Goal: Task Accomplishment & Management: Use online tool/utility

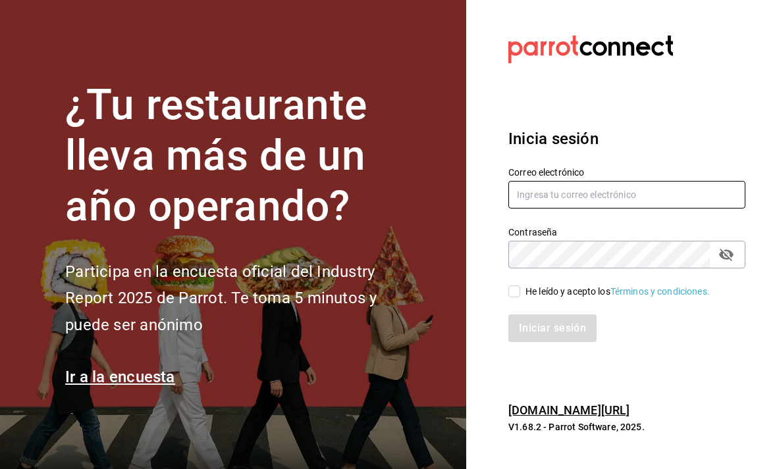
click at [571, 209] on input "text" at bounding box center [626, 195] width 237 height 28
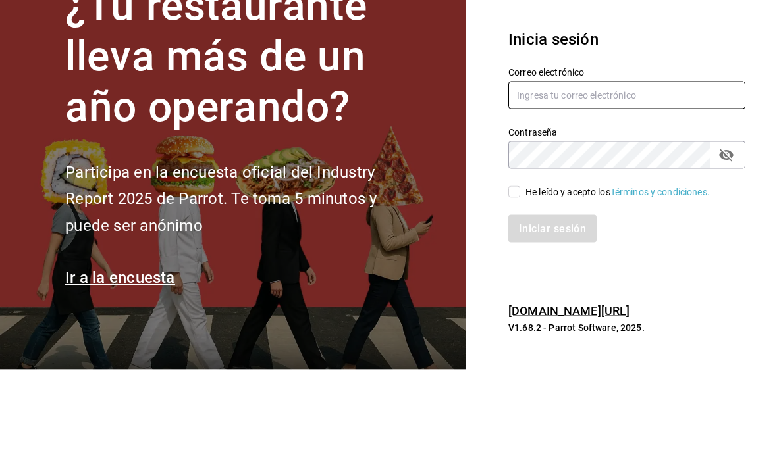
click at [566, 181] on input "text" at bounding box center [626, 195] width 237 height 28
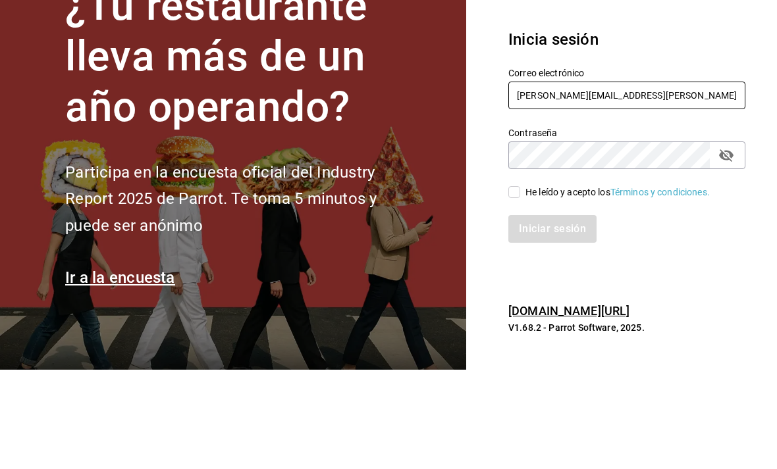
type input "[PERSON_NAME][EMAIL_ADDRESS][PERSON_NAME][DOMAIN_NAME]"
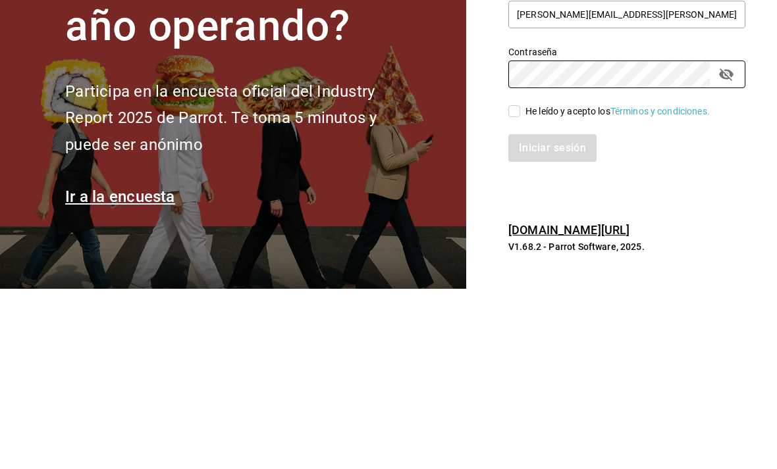
click at [517, 286] on input "He leído y acepto los Términos y condiciones." at bounding box center [514, 292] width 12 height 12
checkbox input "true"
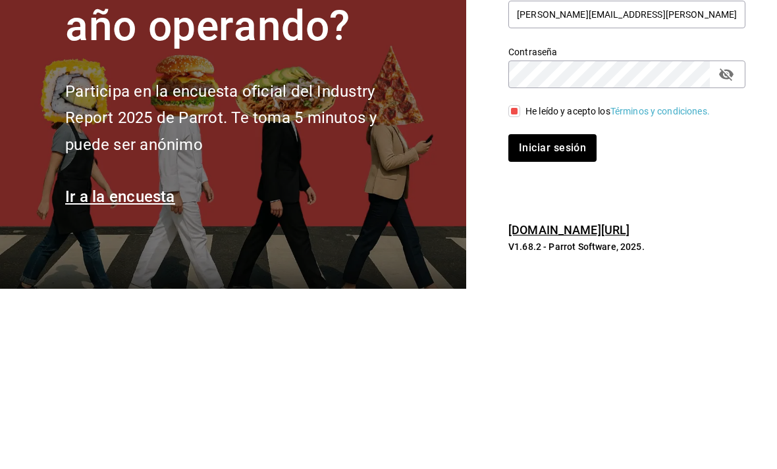
scroll to position [42, 0]
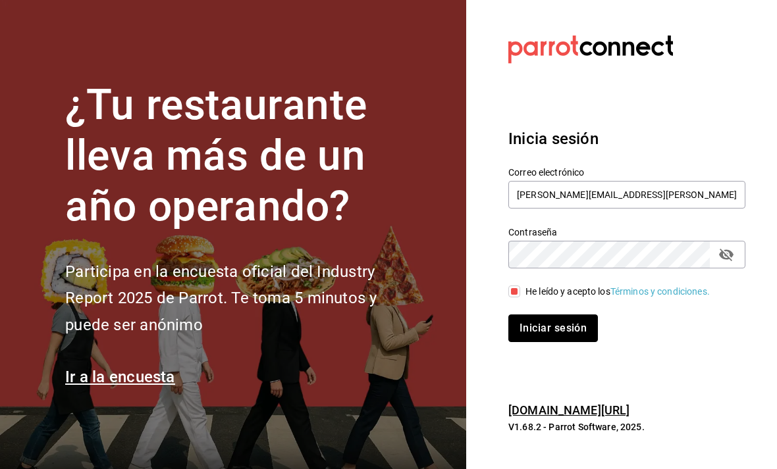
click at [560, 315] on button "Iniciar sesión" at bounding box center [553, 329] width 90 height 28
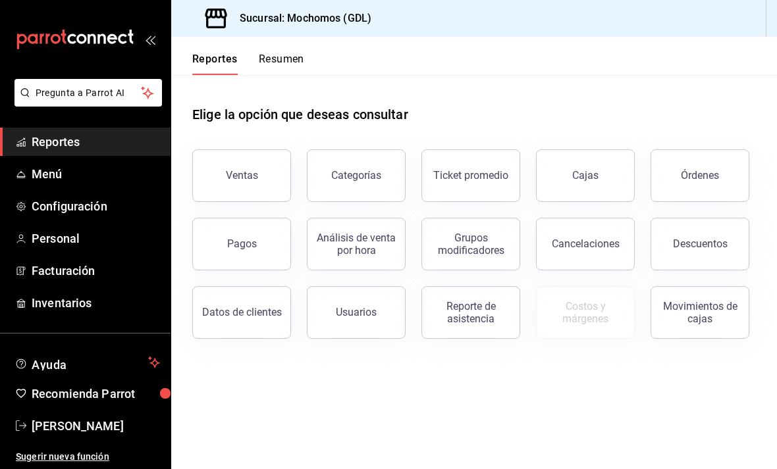
click at [695, 180] on div "Órdenes" at bounding box center [700, 175] width 38 height 13
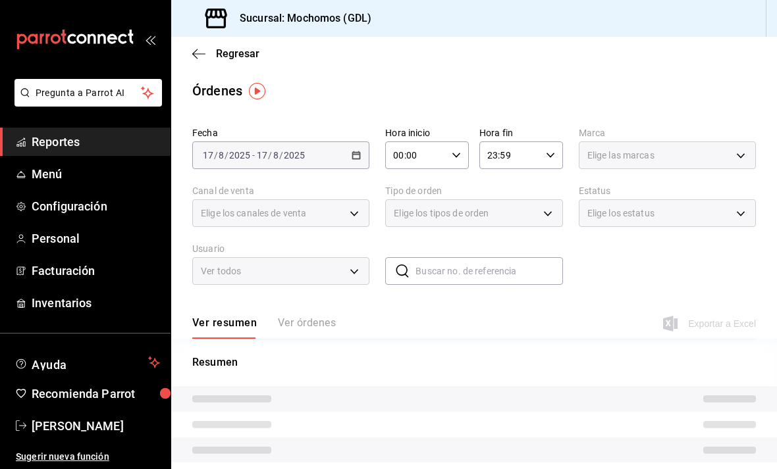
click at [305, 157] on div "2025-08-17 17 / 8 / 2025" at bounding box center [280, 155] width 51 height 11
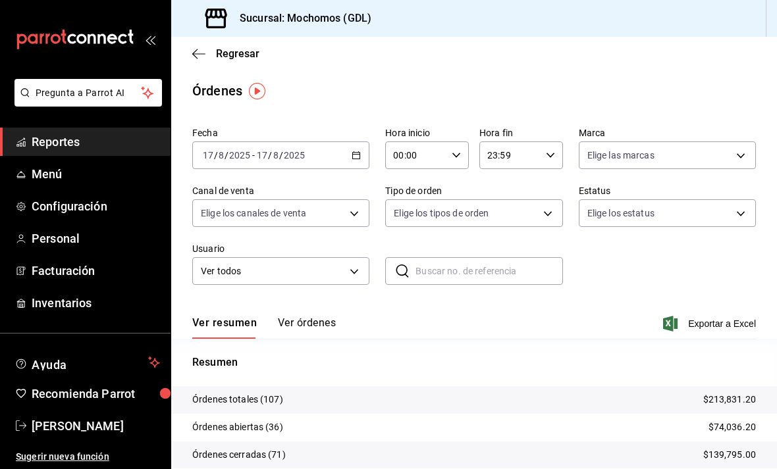
click at [367, 146] on div "2025-08-17 17 / 8 / 2025 - 2025-08-17 17 / 8 / 2025" at bounding box center [280, 156] width 177 height 28
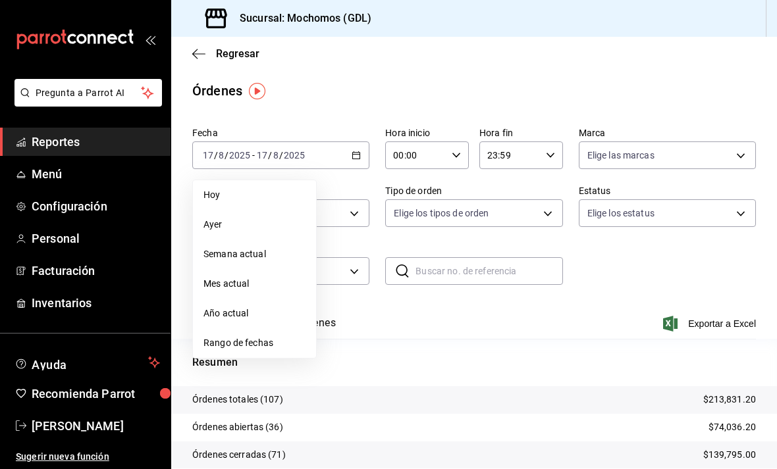
click at [257, 350] on span "Rango de fechas" at bounding box center [254, 343] width 102 height 14
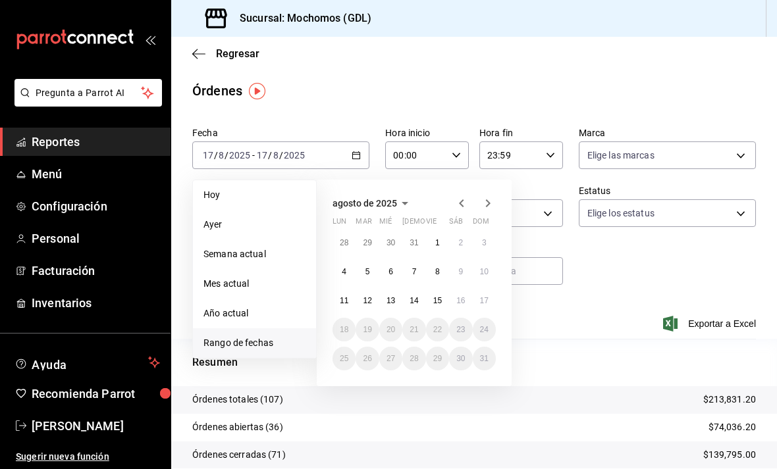
click at [345, 296] on abbr "11" at bounding box center [344, 300] width 9 height 9
click at [483, 302] on abbr "17" at bounding box center [484, 300] width 9 height 9
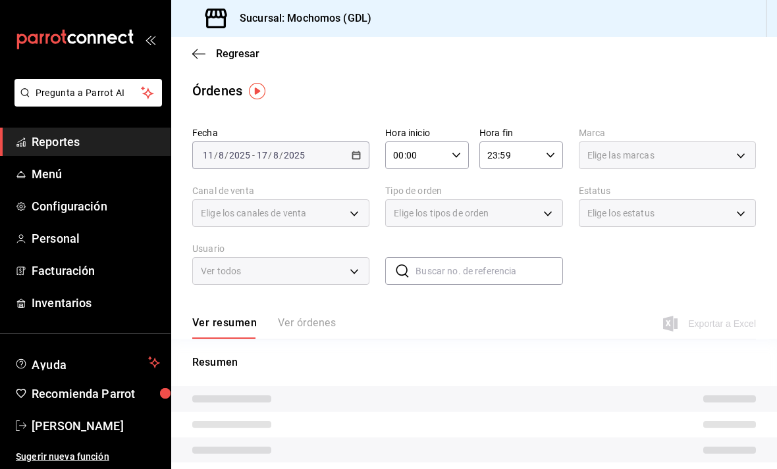
click at [440, 148] on input "00:00" at bounding box center [415, 155] width 61 height 26
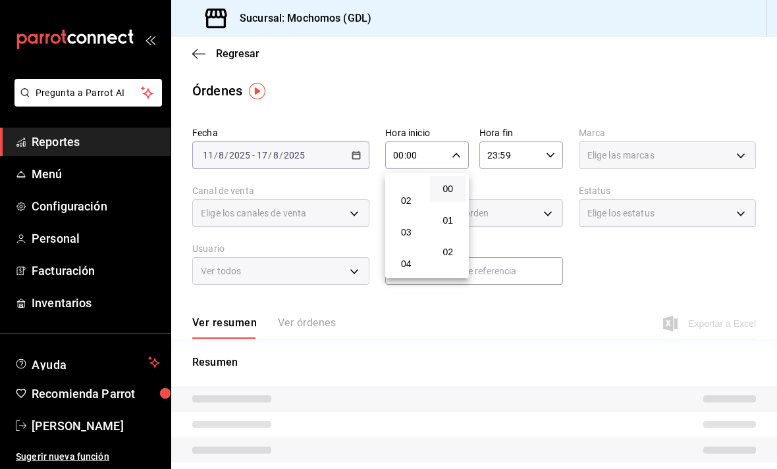
scroll to position [56, 0]
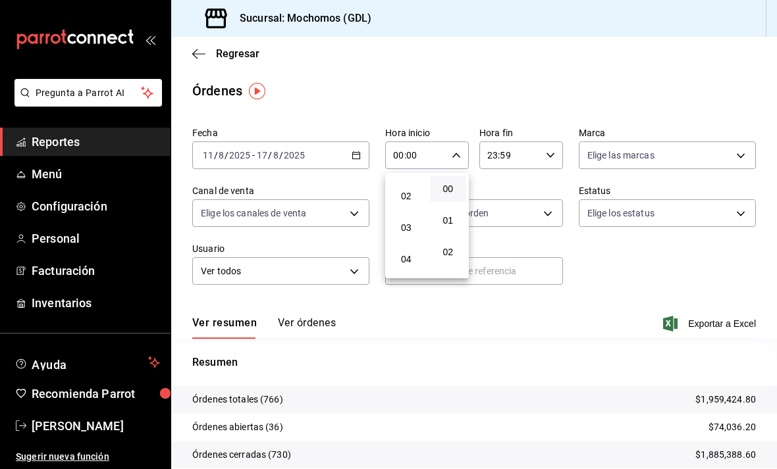
click at [408, 263] on span "04" at bounding box center [406, 259] width 21 height 11
type input "04:00"
click at [606, 153] on div at bounding box center [388, 234] width 777 height 469
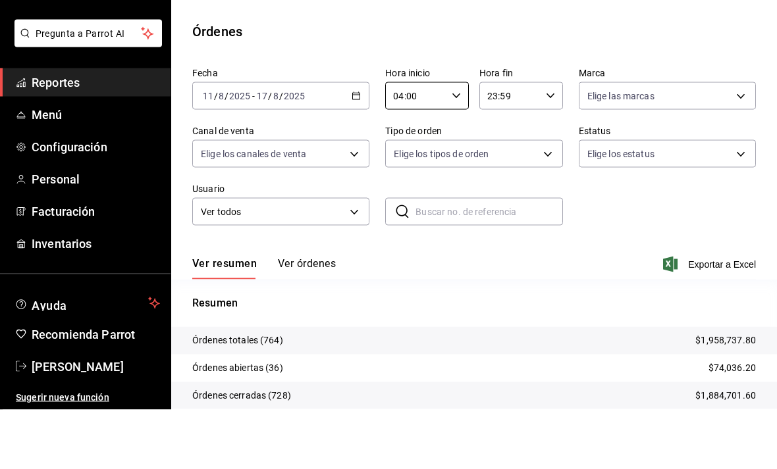
click at [621, 103] on body "Pregunta a Parrot AI Reportes Menú Configuración Personal Facturación Inventari…" at bounding box center [388, 234] width 777 height 469
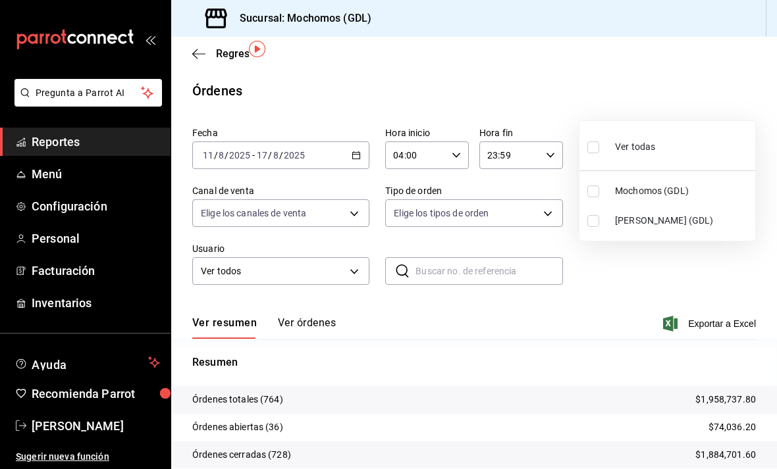
click at [592, 221] on input "checkbox" at bounding box center [593, 221] width 12 height 12
checkbox input "true"
type input "9cac9703-0c5a-4d8b-addd-5b6b571d65b9"
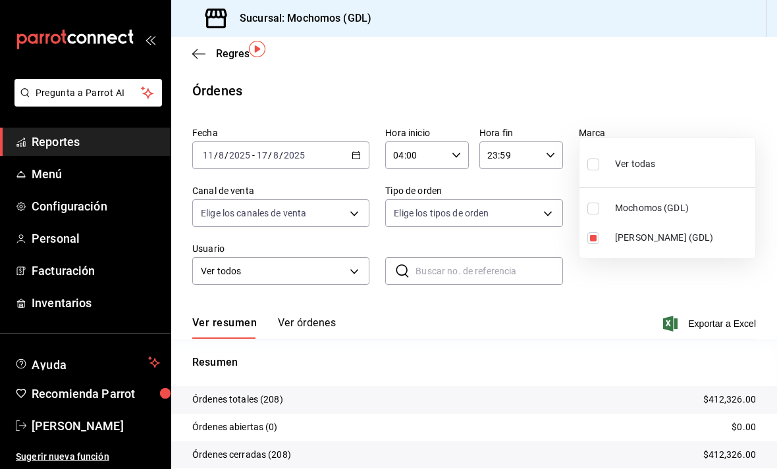
click at [350, 165] on div at bounding box center [388, 234] width 777 height 469
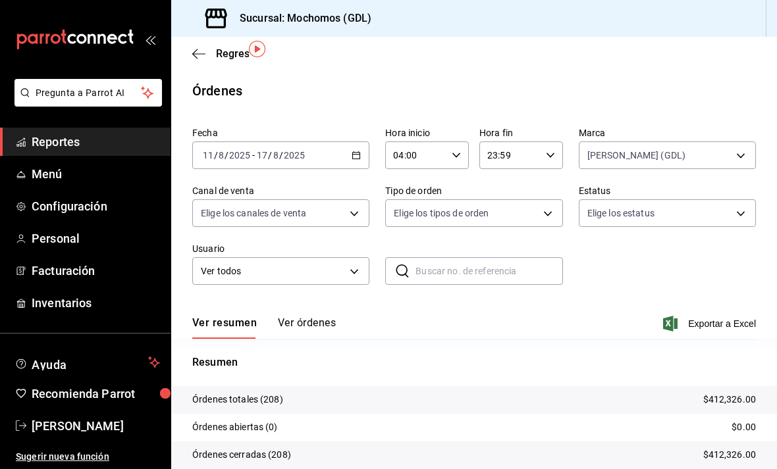
click at [355, 169] on body "Pregunta a Parrot AI Reportes Menú Configuración Personal Facturación Inventari…" at bounding box center [388, 234] width 777 height 469
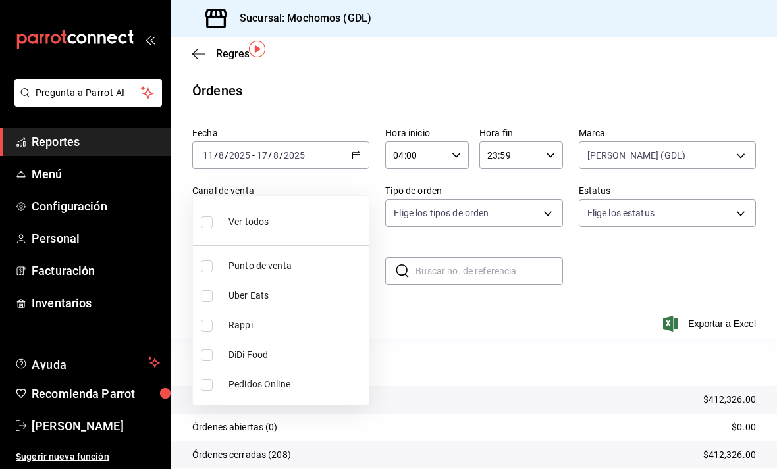
click at [219, 213] on div "Ver todos" at bounding box center [235, 221] width 68 height 28
type input "PARROT,UBER_EATS,RAPPI,DIDI_FOOD,ONLINE"
checkbox input "true"
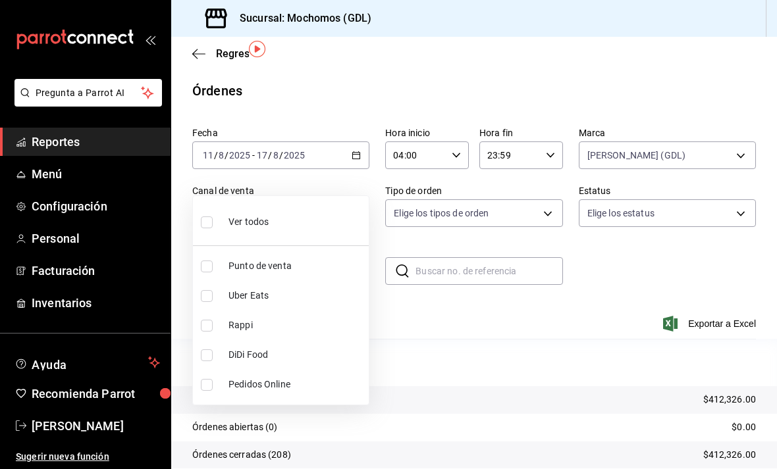
checkbox input "true"
click at [544, 166] on div at bounding box center [388, 234] width 777 height 469
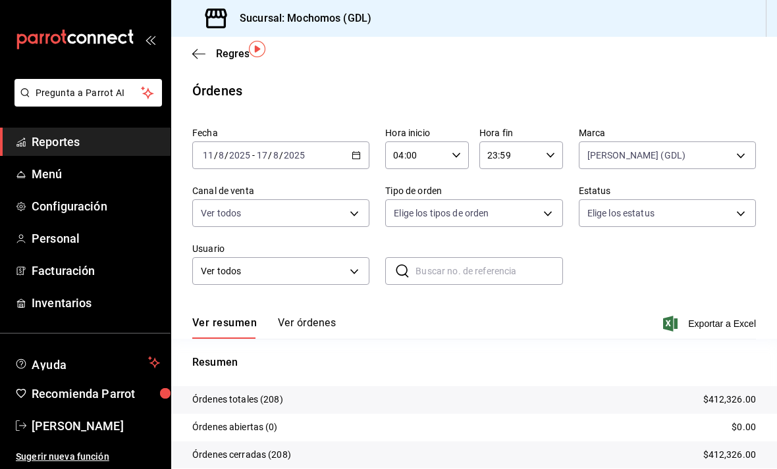
click at [549, 170] on body "Pregunta a Parrot AI Reportes Menú Configuración Personal Facturación Inventari…" at bounding box center [388, 234] width 777 height 469
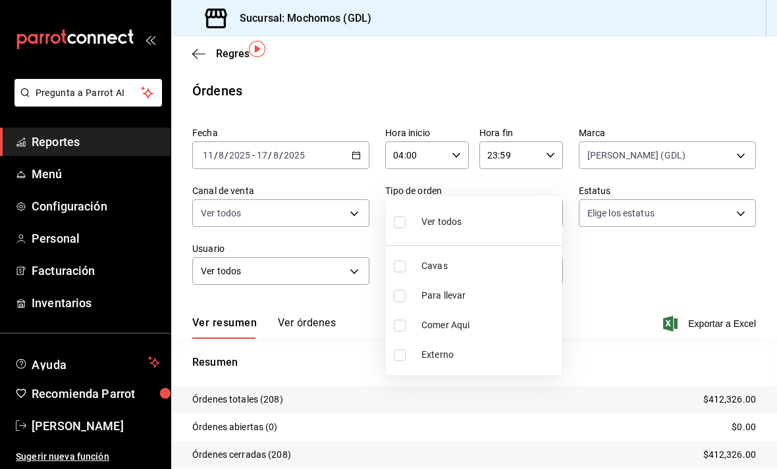
click at [395, 221] on input "checkbox" at bounding box center [400, 223] width 12 height 12
checkbox input "true"
type input "c3d0baef-30c0-4718-9d76-caab43e27316,13c4cc4a-99d2-42c0-ba96-c3de8c08c13d,7b791…"
checkbox input "true"
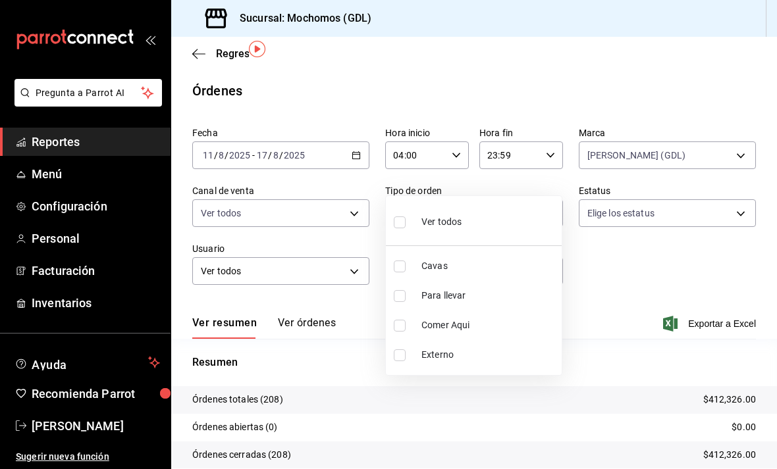
checkbox input "true"
click at [733, 169] on div at bounding box center [388, 234] width 777 height 469
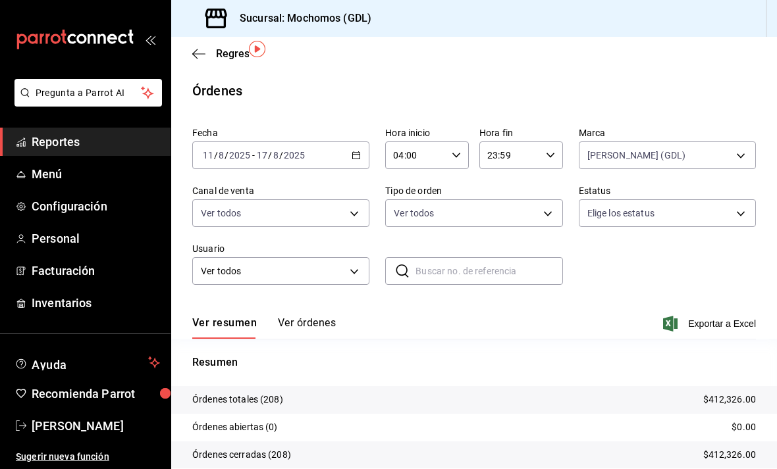
click at [737, 174] on body "Pregunta a Parrot AI Reportes Menú Configuración Personal Facturación Inventari…" at bounding box center [388, 234] width 777 height 469
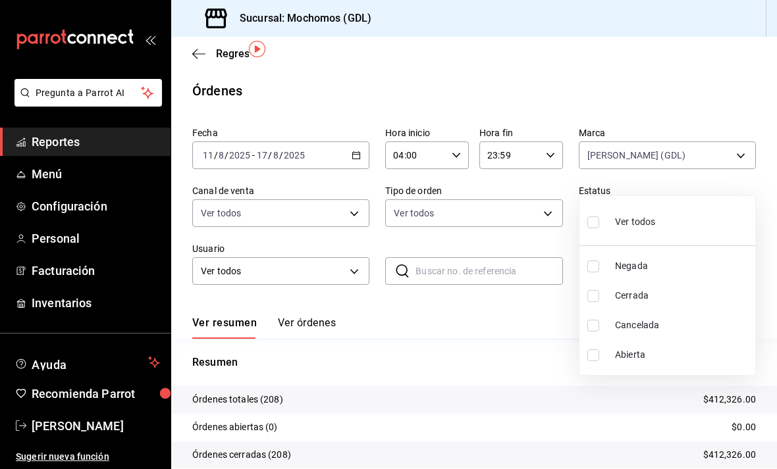
click at [592, 223] on input "checkbox" at bounding box center [593, 223] width 12 height 12
checkbox input "true"
type input "DENIED,FINISHED,CANCELED,OPEN"
checkbox input "true"
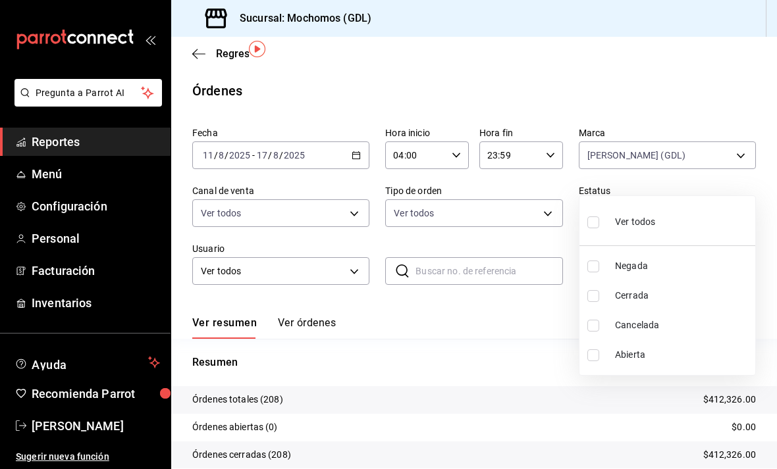
checkbox input "true"
click at [315, 288] on div at bounding box center [388, 234] width 777 height 469
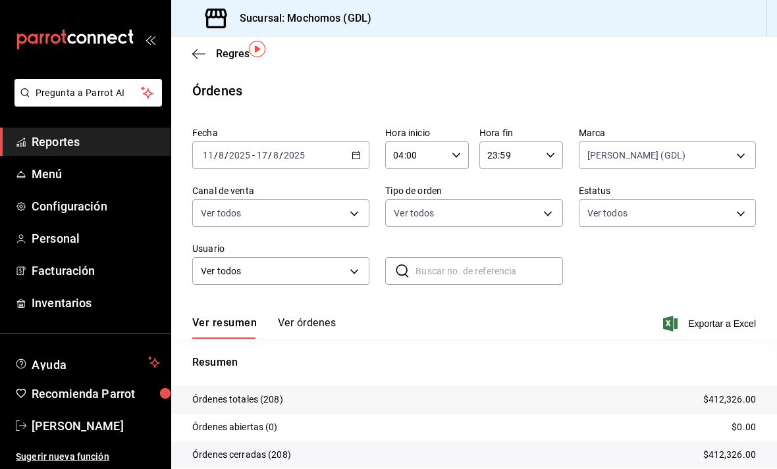
click at [307, 317] on button "Ver órdenes" at bounding box center [307, 328] width 58 height 22
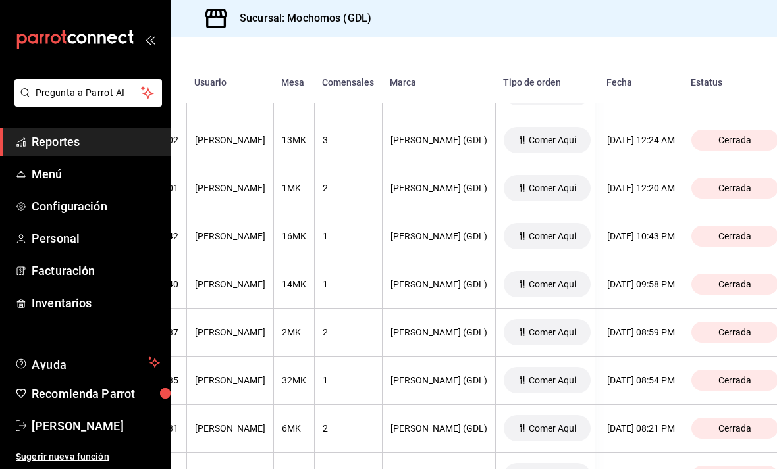
scroll to position [9489, 175]
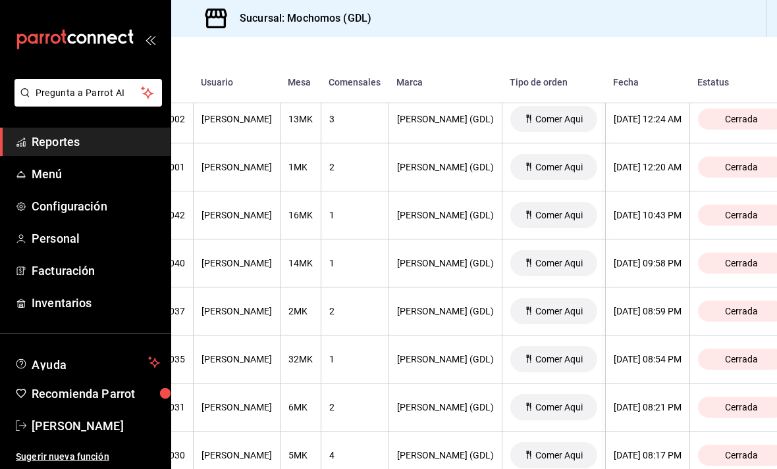
click at [374, 384] on th "2" at bounding box center [355, 408] width 68 height 48
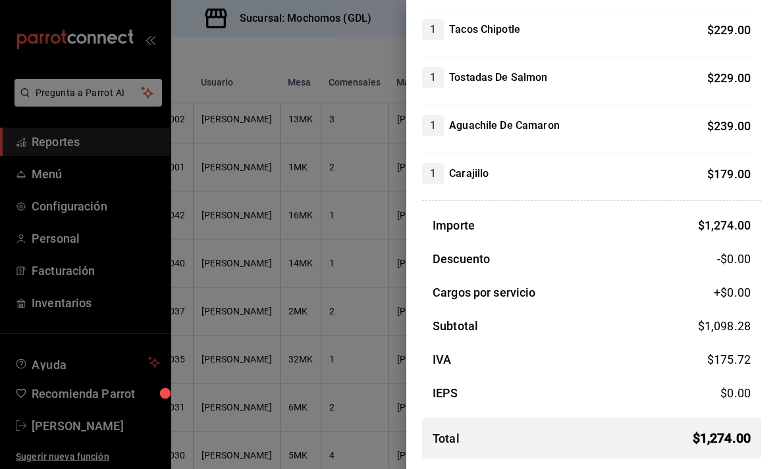
scroll to position [232, 0]
click at [359, 303] on div at bounding box center [388, 234] width 777 height 469
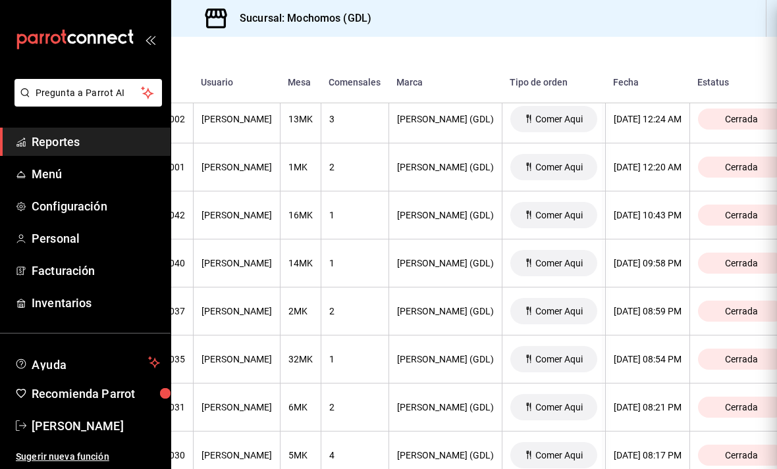
scroll to position [0, 0]
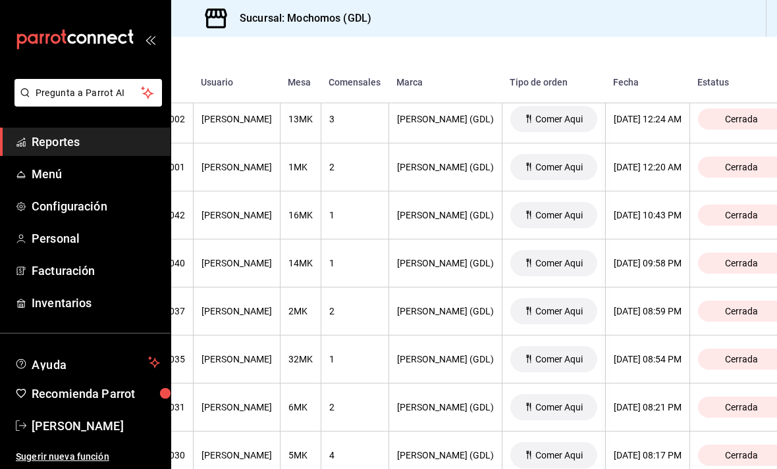
click at [357, 336] on th "1" at bounding box center [355, 360] width 68 height 48
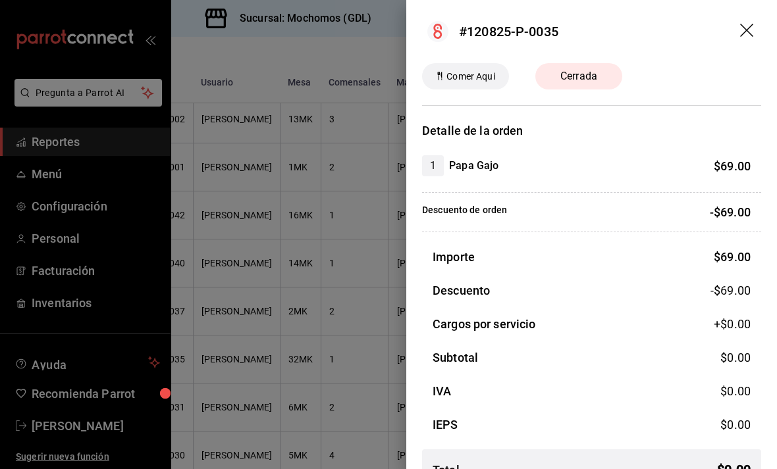
click at [752, 30] on icon "drag" at bounding box center [748, 32] width 16 height 16
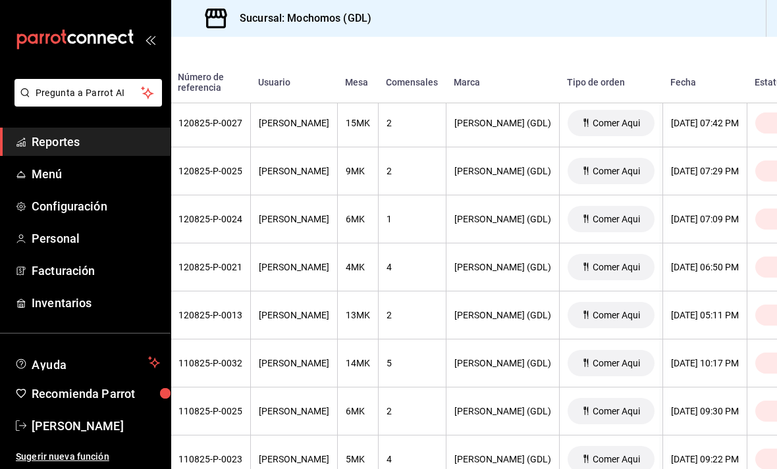
scroll to position [9918, 118]
click at [385, 388] on th "2" at bounding box center [411, 412] width 68 height 48
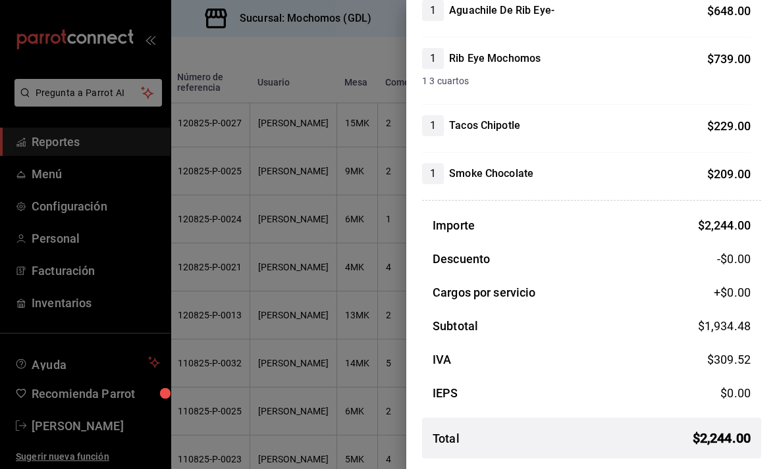
scroll to position [251, 0]
click at [348, 323] on div at bounding box center [388, 234] width 777 height 469
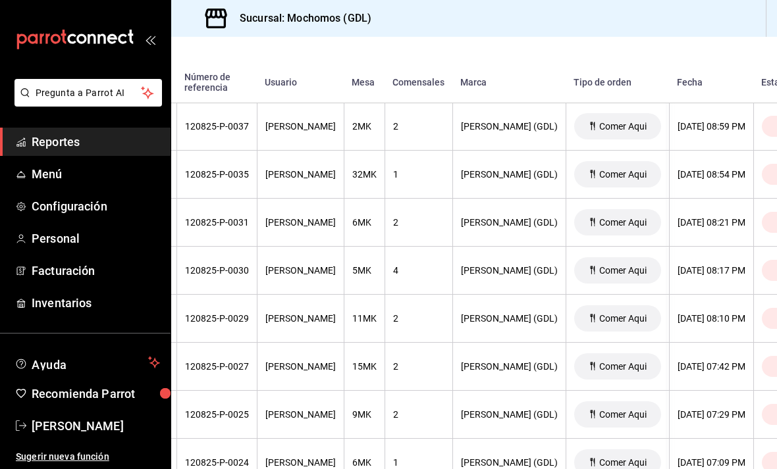
scroll to position [9662, 117]
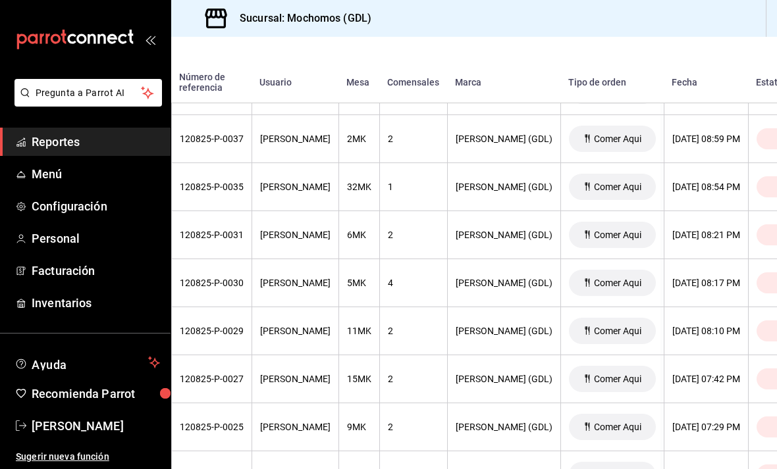
click at [420, 230] on div "2" at bounding box center [413, 235] width 51 height 11
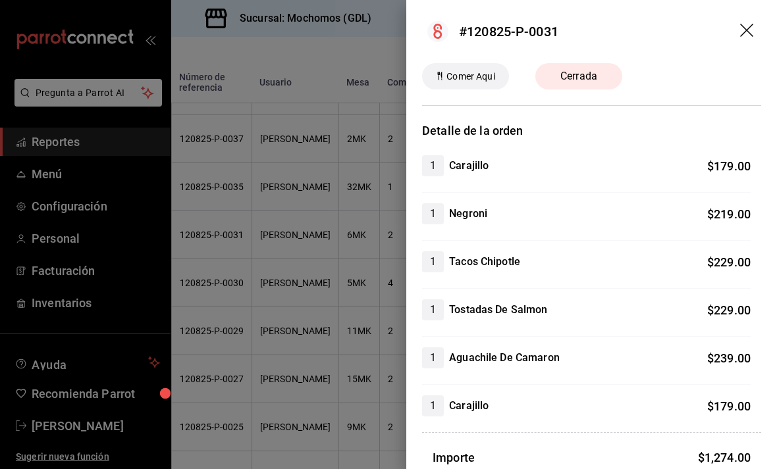
click at [744, 36] on icon "drag" at bounding box center [748, 32] width 16 height 16
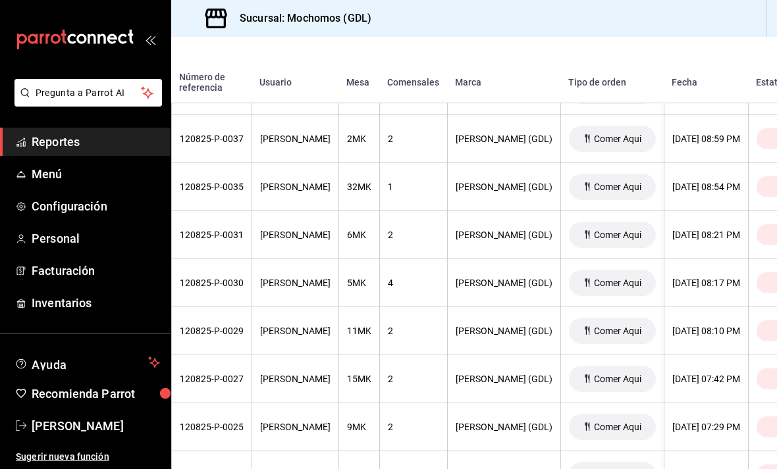
click at [403, 326] on div "2" at bounding box center [413, 331] width 51 height 11
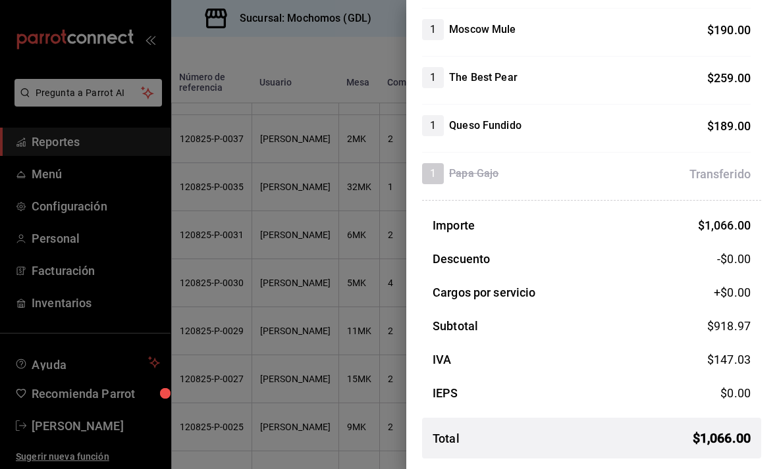
scroll to position [232, 0]
click at [346, 356] on div at bounding box center [388, 234] width 777 height 469
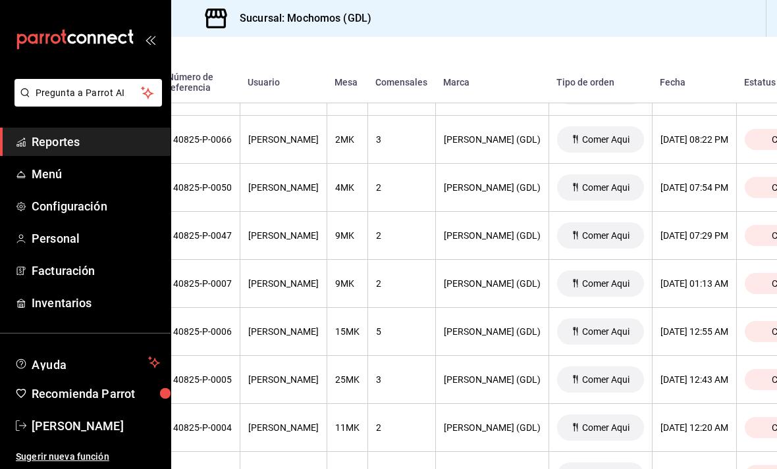
scroll to position [8315, 128]
click at [409, 278] on div "2" at bounding box center [402, 283] width 51 height 11
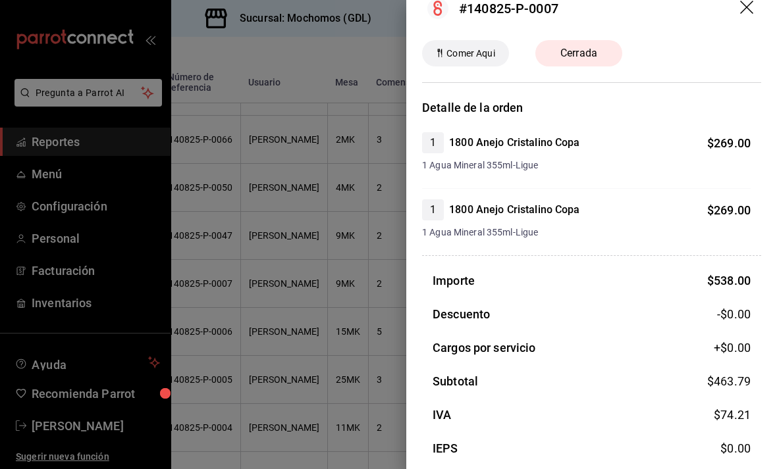
scroll to position [22, 0]
click at [337, 370] on div at bounding box center [388, 234] width 777 height 469
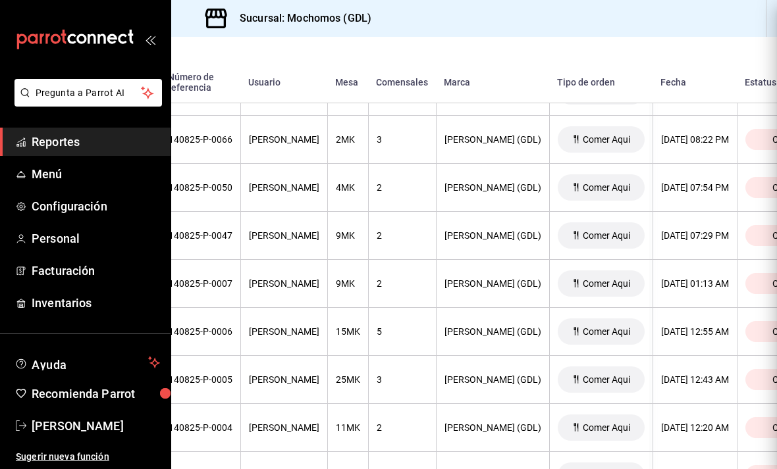
scroll to position [0, 0]
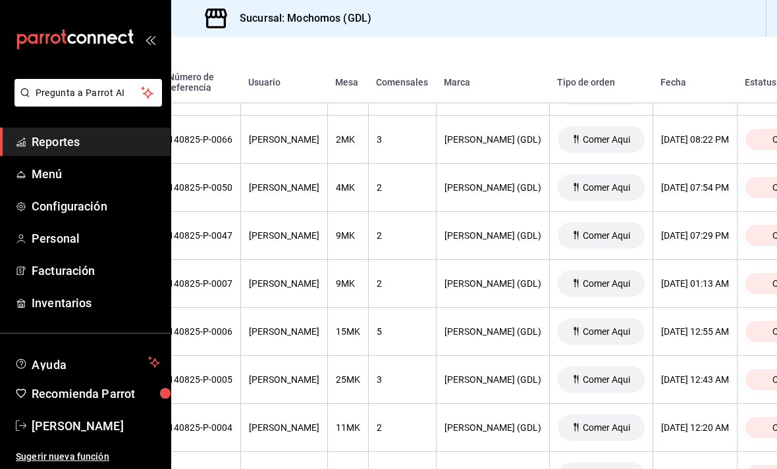
click at [399, 278] on div "2" at bounding box center [402, 283] width 51 height 11
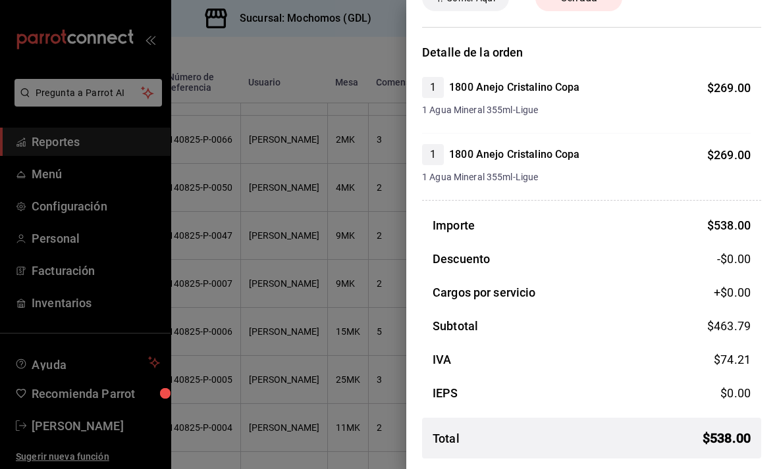
scroll to position [78, 0]
click at [323, 348] on div at bounding box center [388, 234] width 777 height 469
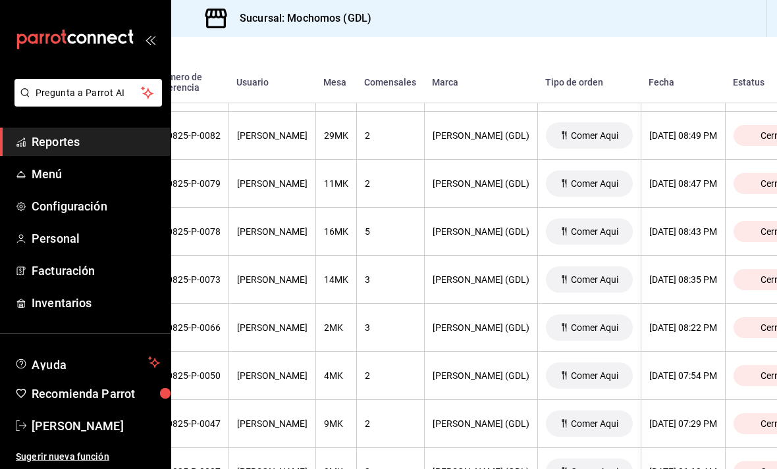
scroll to position [8128, 140]
click at [393, 178] on div "2" at bounding box center [390, 183] width 51 height 11
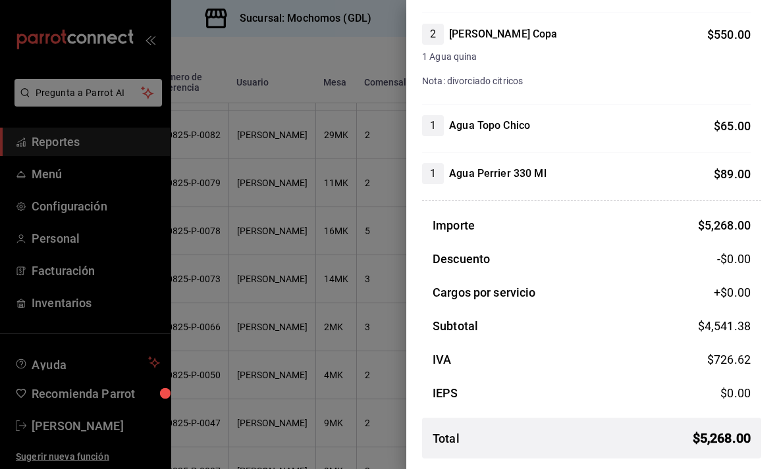
scroll to position [1204, 0]
click at [347, 318] on div at bounding box center [388, 234] width 777 height 469
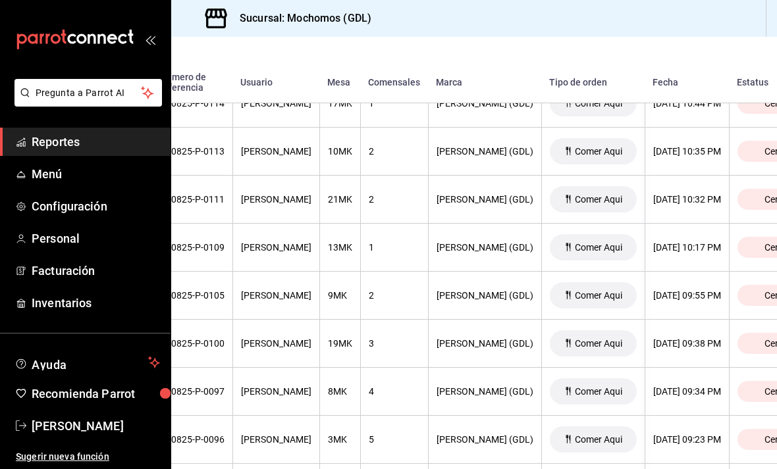
scroll to position [7487, 135]
click at [390, 242] on div "1" at bounding box center [394, 247] width 51 height 11
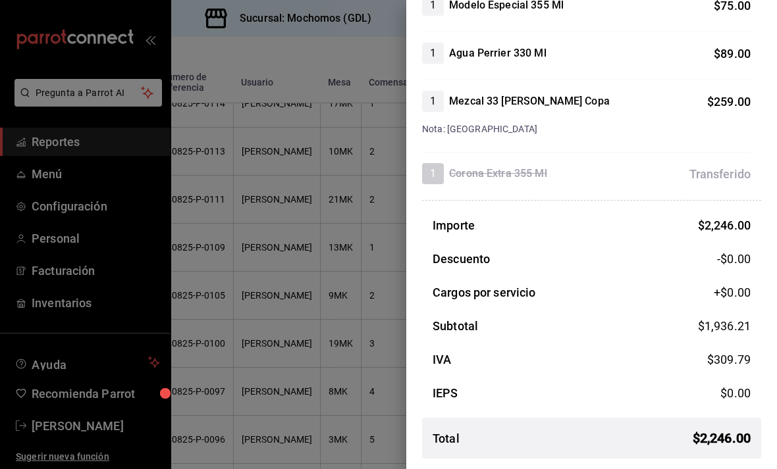
scroll to position [776, 0]
click at [321, 333] on div at bounding box center [388, 234] width 777 height 469
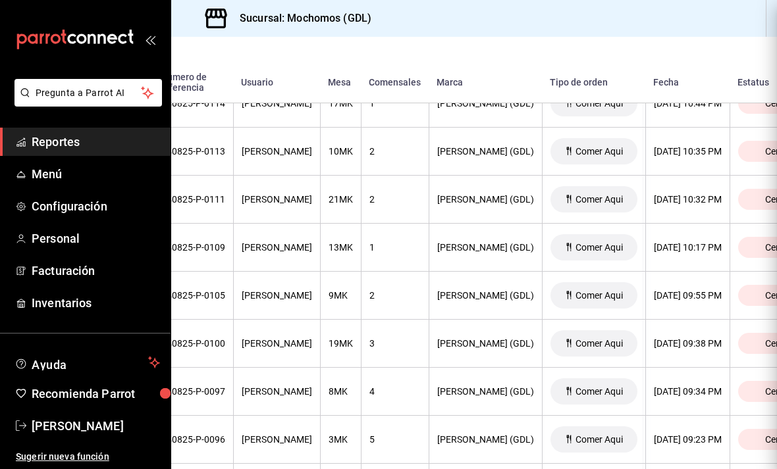
scroll to position [0, 0]
click at [336, 338] on div at bounding box center [388, 234] width 777 height 469
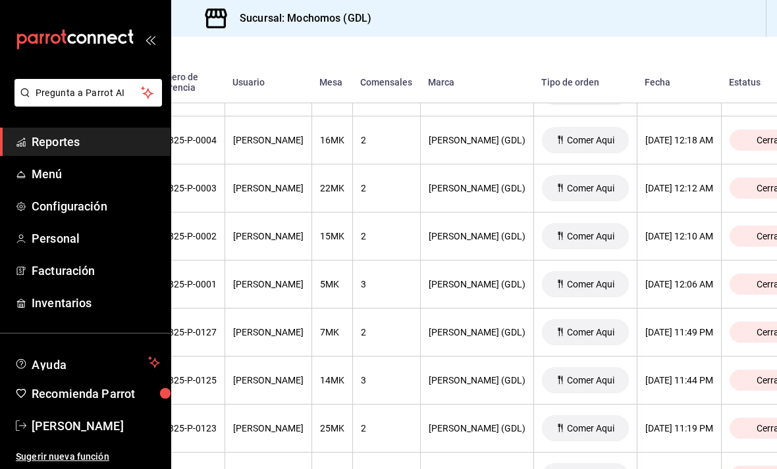
scroll to position [6922, 143]
click at [402, 230] on div "2" at bounding box center [386, 235] width 51 height 11
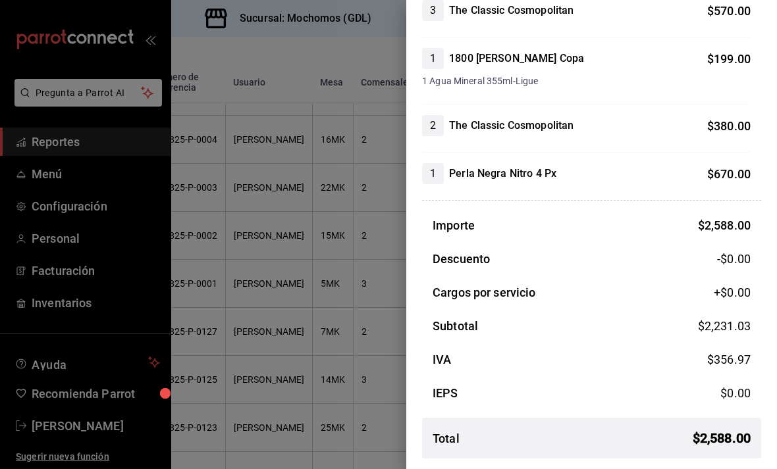
scroll to position [271, 0]
click at [340, 340] on div at bounding box center [388, 234] width 777 height 469
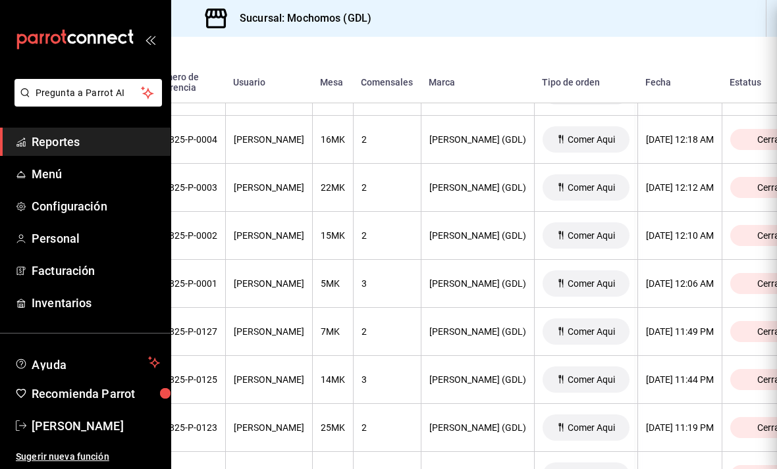
scroll to position [0, 0]
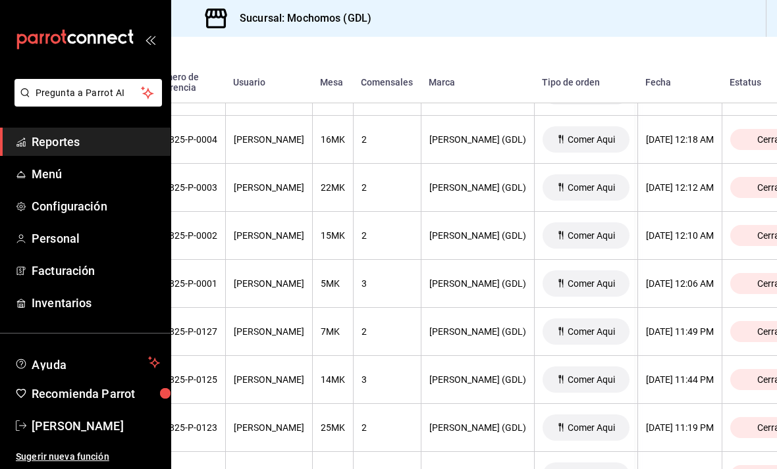
click at [396, 134] on div "2" at bounding box center [386, 139] width 51 height 11
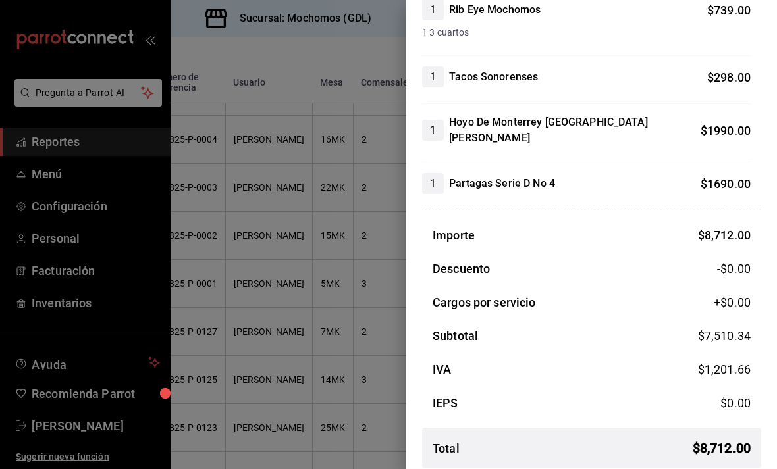
scroll to position [348, 0]
click at [348, 314] on div at bounding box center [388, 234] width 777 height 469
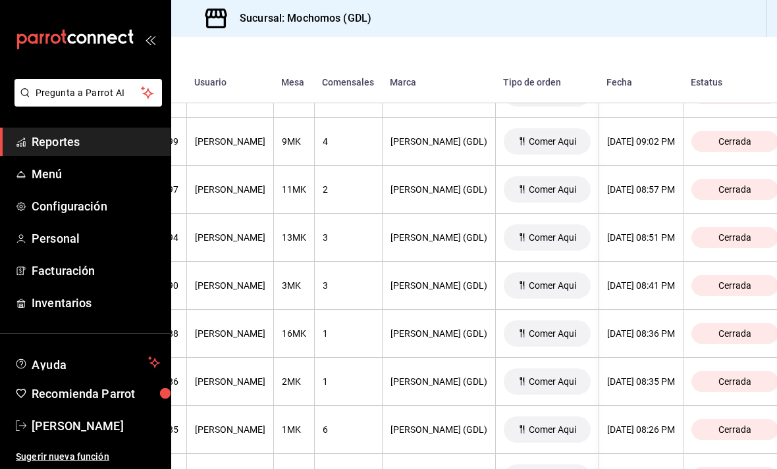
scroll to position [5573, 182]
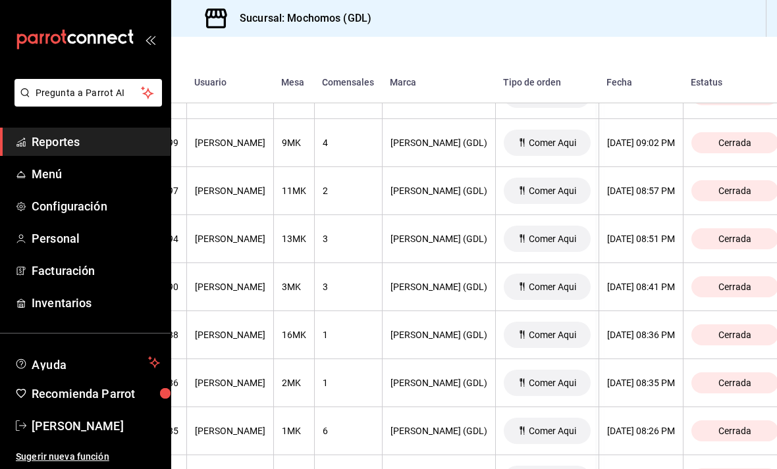
click at [381, 263] on th "3" at bounding box center [348, 287] width 68 height 48
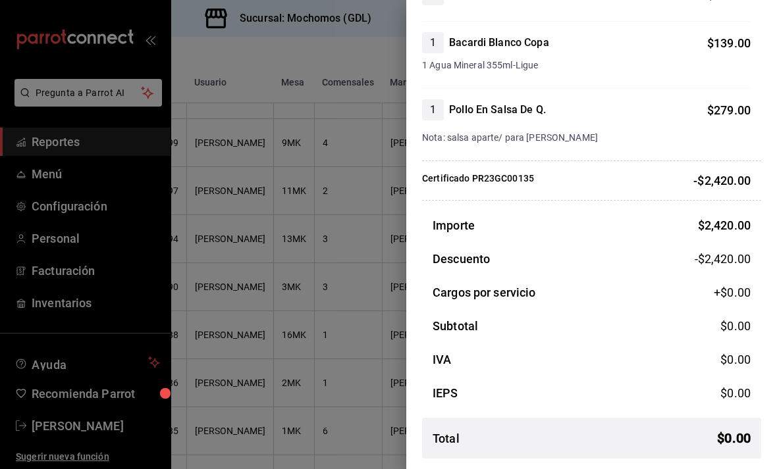
scroll to position [388, 0]
click at [346, 313] on div at bounding box center [388, 234] width 777 height 469
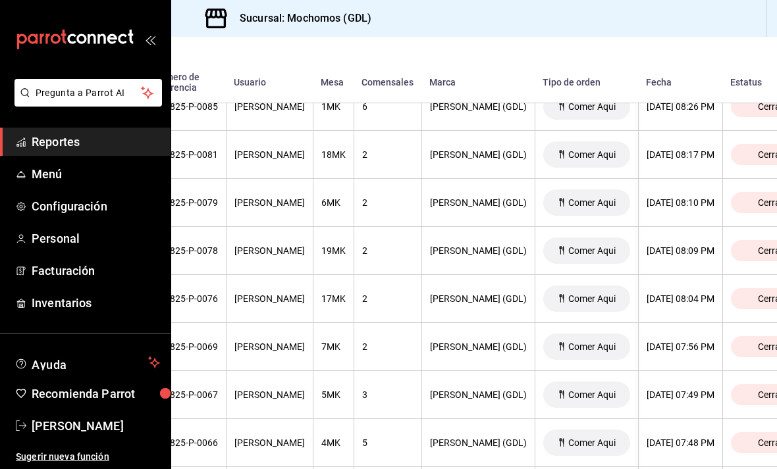
scroll to position [5897, 143]
click at [400, 197] on div "2" at bounding box center [386, 202] width 51 height 11
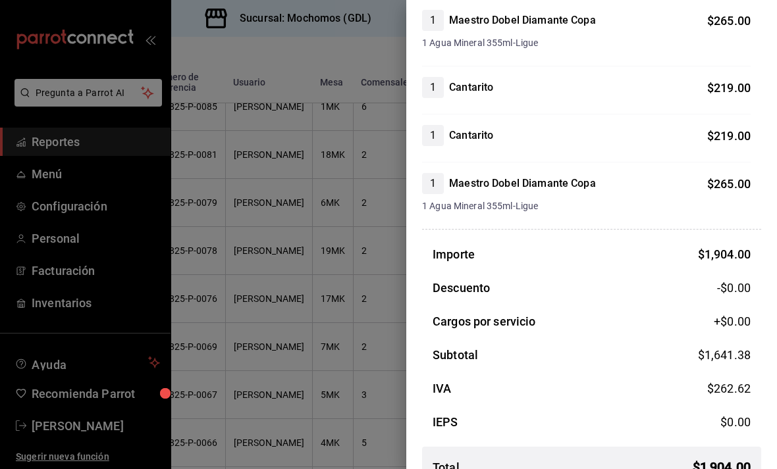
scroll to position [367, 0]
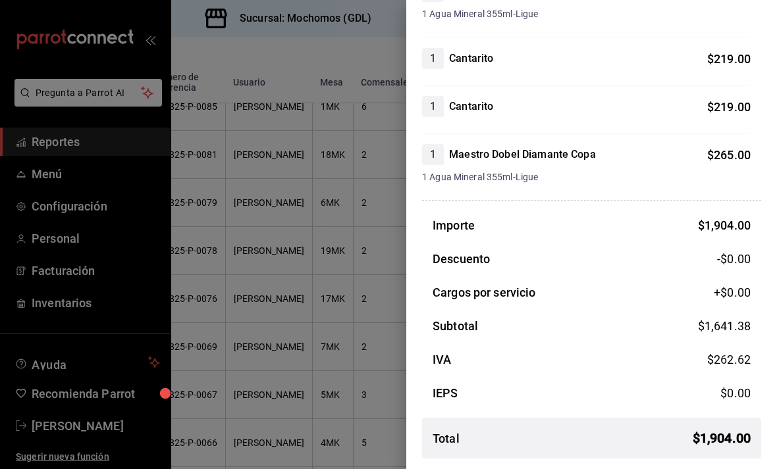
click at [327, 354] on div at bounding box center [388, 234] width 777 height 469
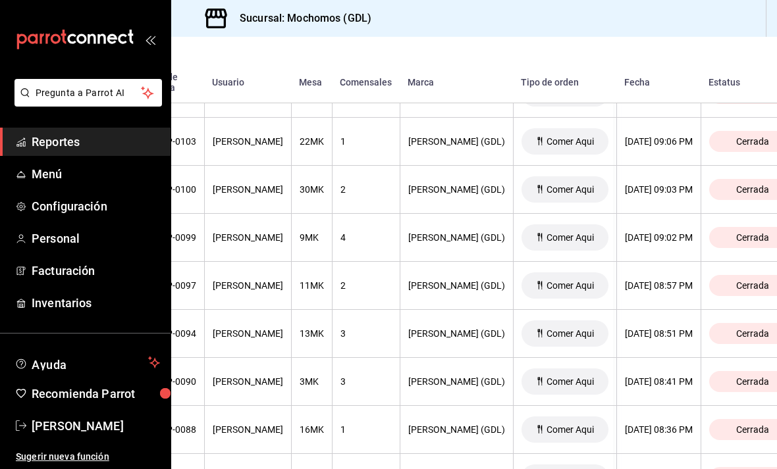
scroll to position [5478, 163]
click at [375, 262] on th "2" at bounding box center [367, 286] width 68 height 48
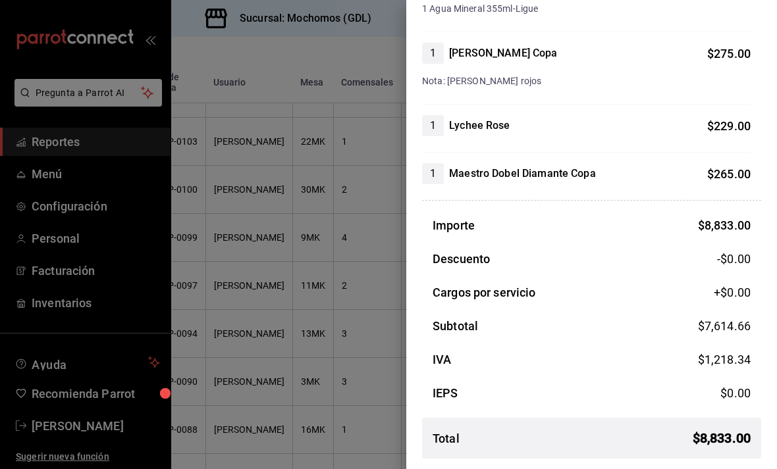
scroll to position [2332, 0]
click at [319, 325] on div at bounding box center [388, 234] width 777 height 469
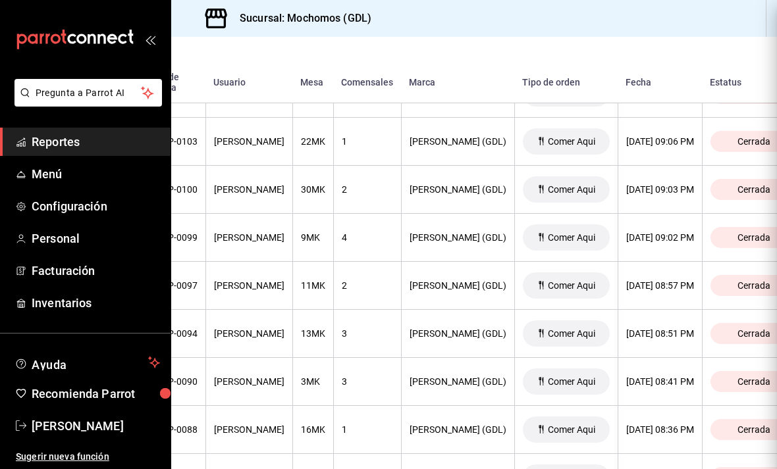
scroll to position [0, 0]
click at [346, 358] on th "3" at bounding box center [367, 382] width 68 height 48
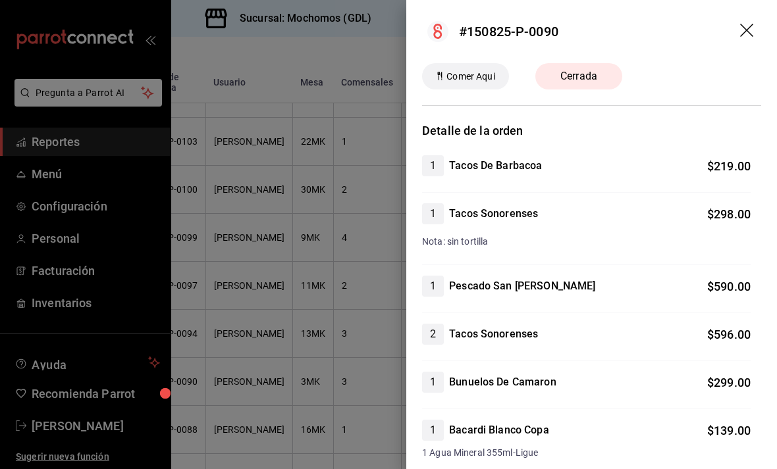
scroll to position [15, 0]
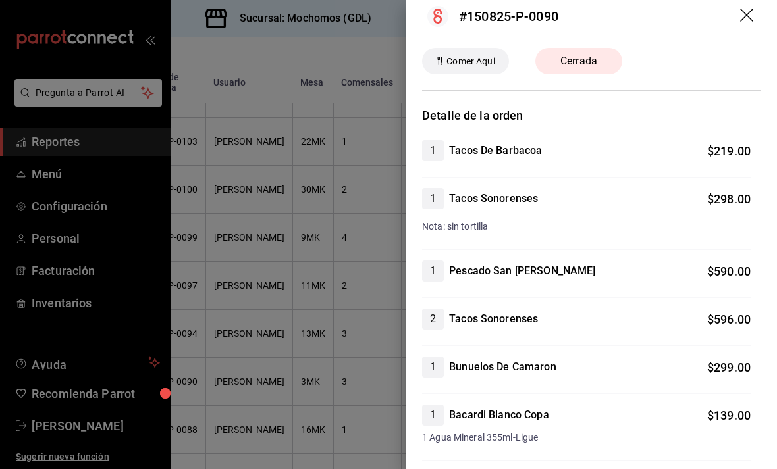
click at [737, 20] on header "#150825-P-0090" at bounding box center [591, 16] width 371 height 63
click at [739, 23] on header "#150825-P-0090" at bounding box center [591, 16] width 371 height 63
click at [751, 14] on icon "drag" at bounding box center [748, 17] width 16 height 16
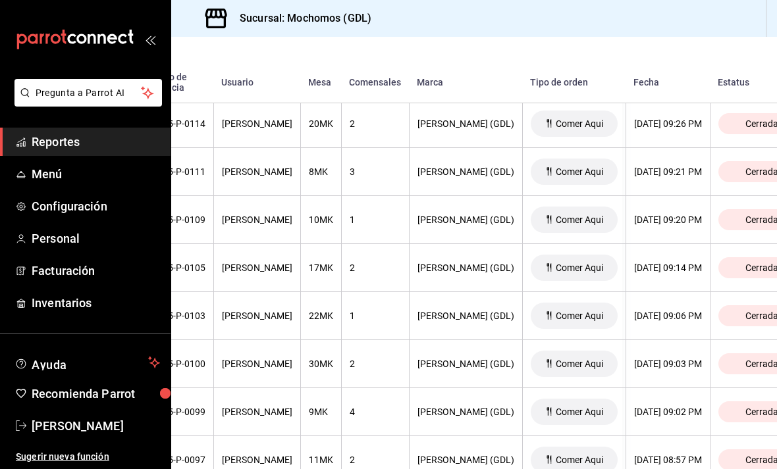
scroll to position [5303, 155]
click at [400, 149] on th "3" at bounding box center [375, 173] width 68 height 48
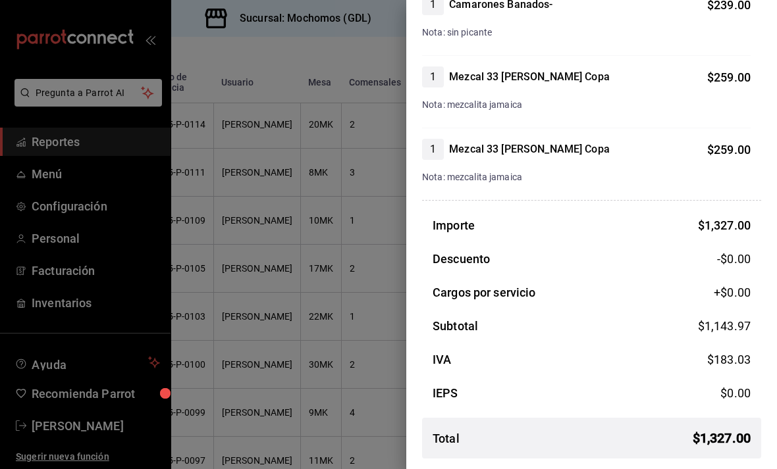
scroll to position [305, 0]
click at [336, 317] on div at bounding box center [388, 234] width 777 height 469
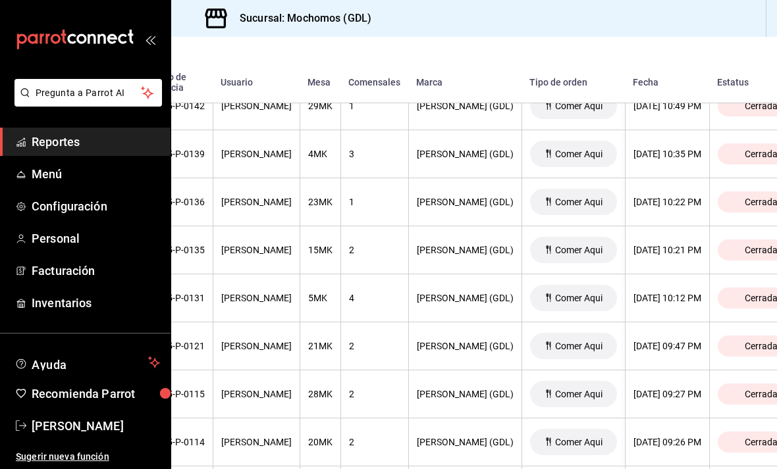
scroll to position [4989, 155]
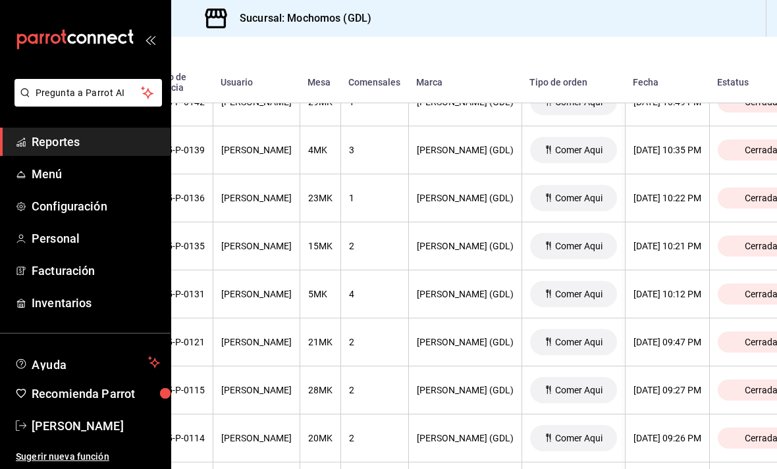
click at [382, 289] on div "4" at bounding box center [374, 294] width 51 height 11
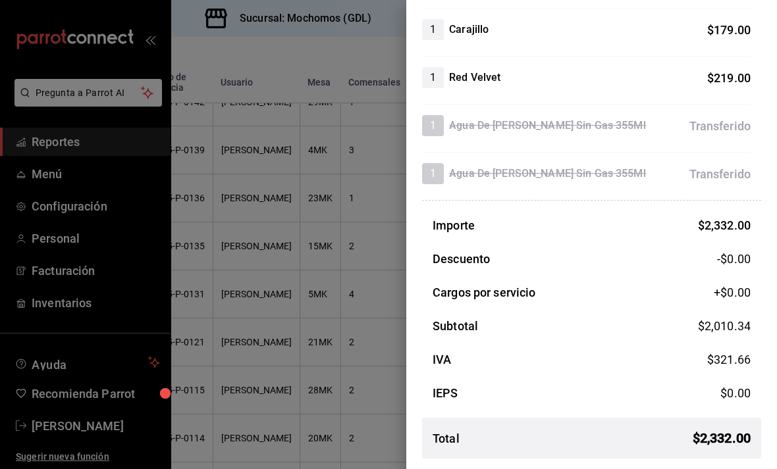
scroll to position [439, 0]
click at [327, 329] on div at bounding box center [388, 234] width 777 height 469
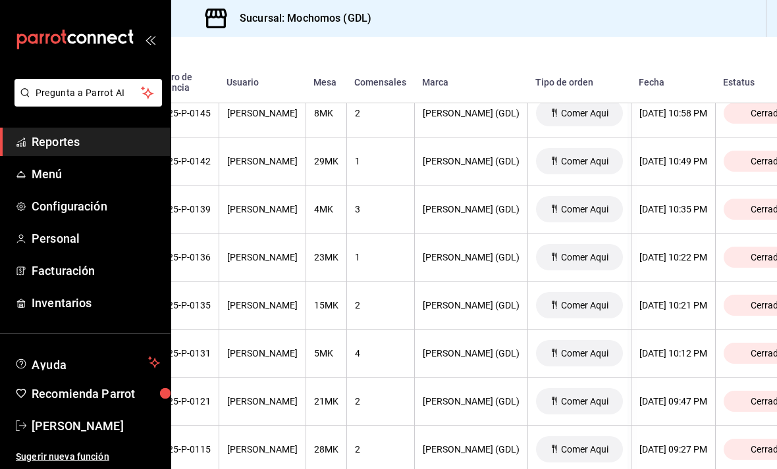
scroll to position [4927, 149]
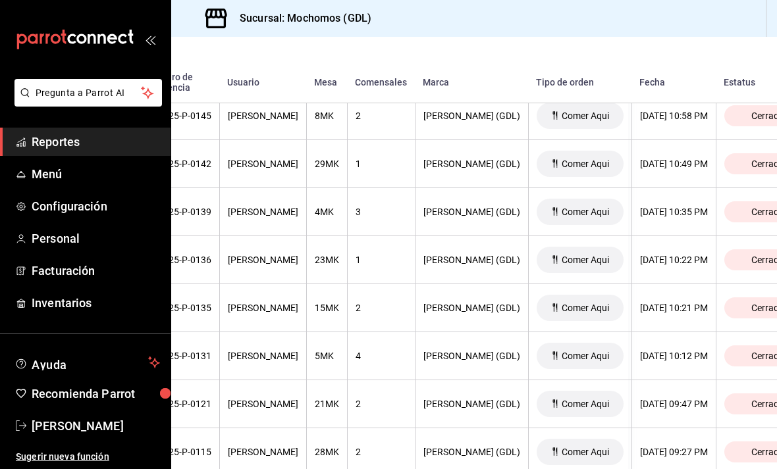
click at [403, 188] on th "3" at bounding box center [381, 212] width 68 height 48
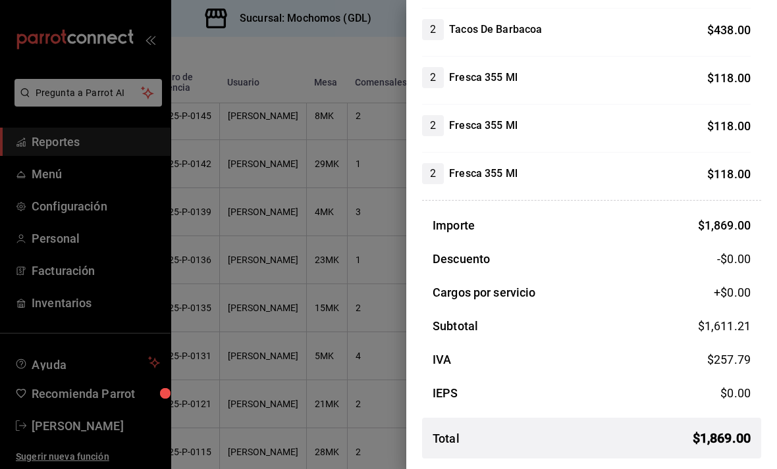
scroll to position [280, 0]
click at [352, 221] on div at bounding box center [388, 234] width 777 height 469
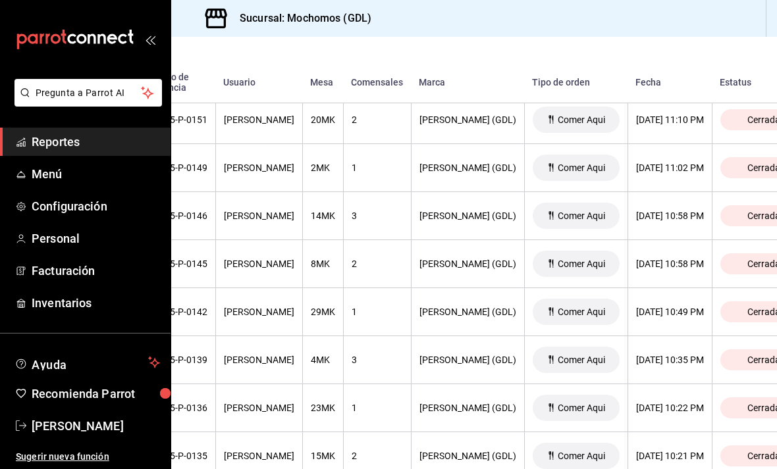
scroll to position [4786, 153]
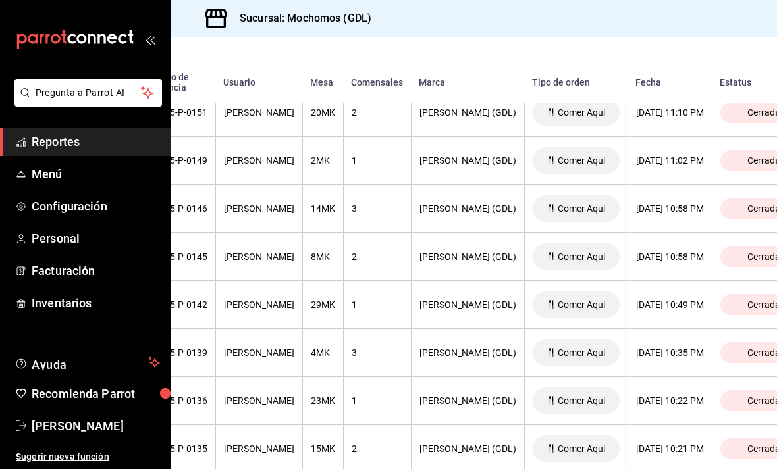
click at [388, 350] on th "3" at bounding box center [377, 353] width 68 height 48
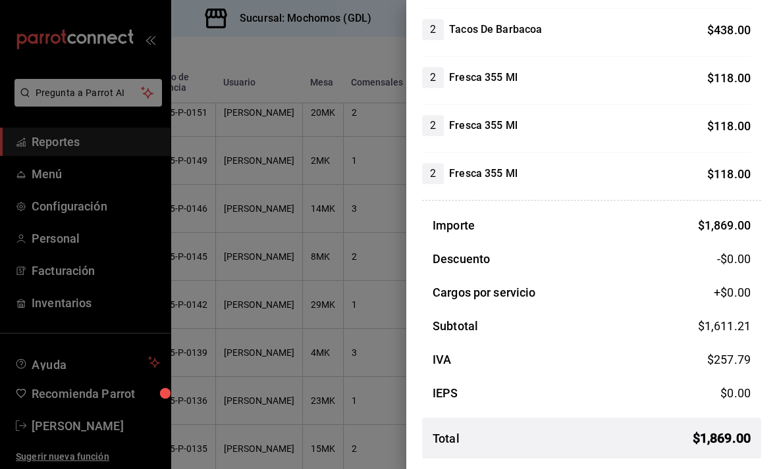
scroll to position [280, 0]
click at [325, 331] on div at bounding box center [388, 234] width 777 height 469
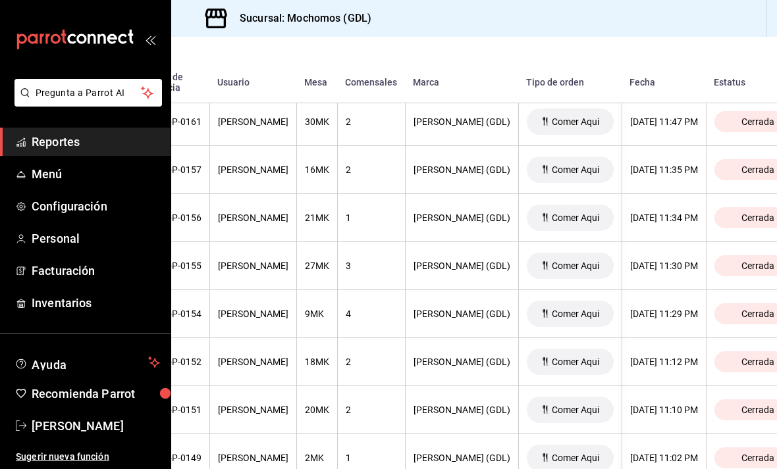
scroll to position [4489, 160]
click at [388, 164] on div "2" at bounding box center [369, 169] width 51 height 11
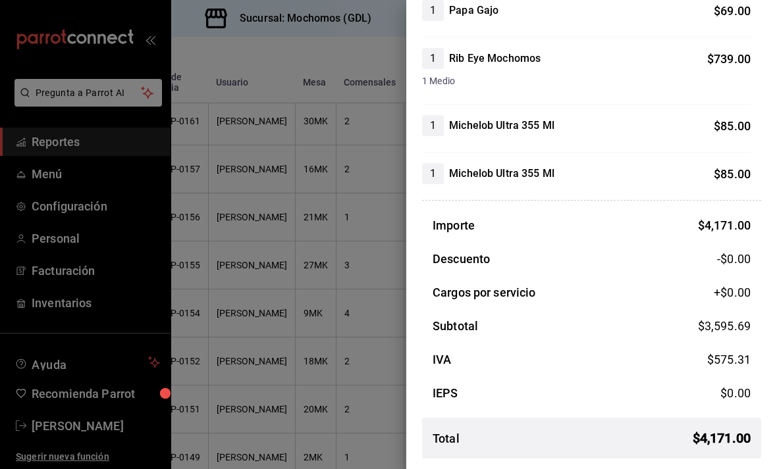
scroll to position [367, 0]
click at [309, 326] on div at bounding box center [388, 234] width 777 height 469
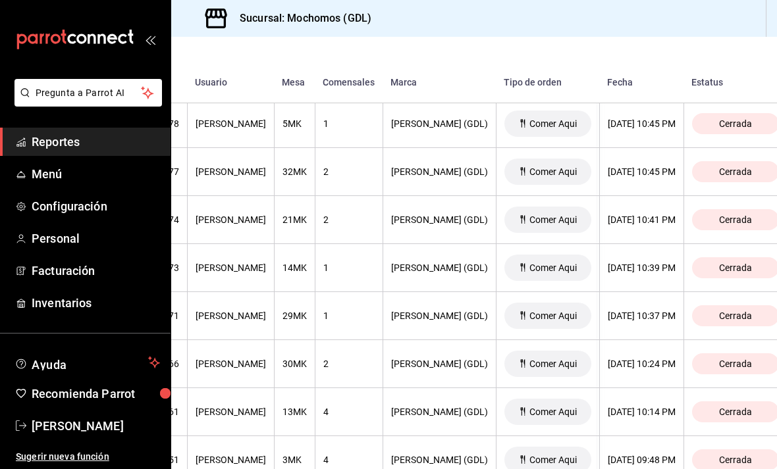
scroll to position [1989, 181]
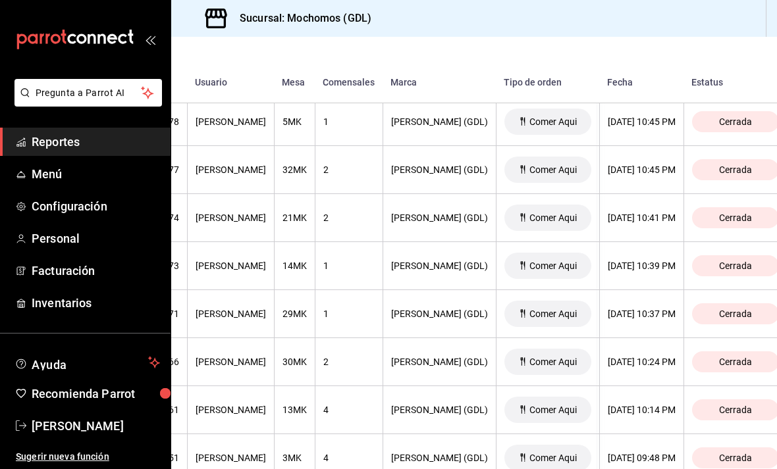
click at [355, 214] on th "2" at bounding box center [349, 218] width 68 height 48
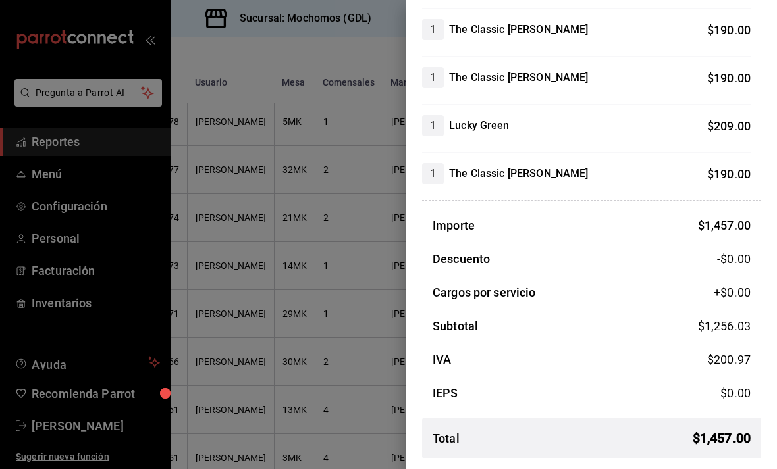
scroll to position [280, 0]
click at [337, 370] on div at bounding box center [388, 234] width 777 height 469
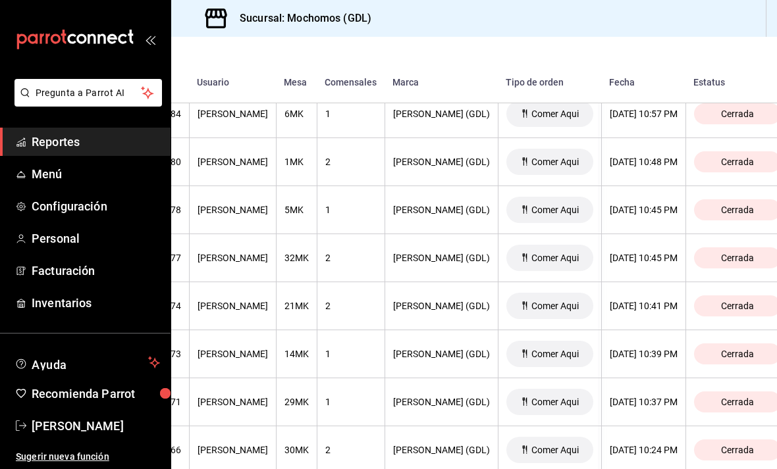
scroll to position [1904, 179]
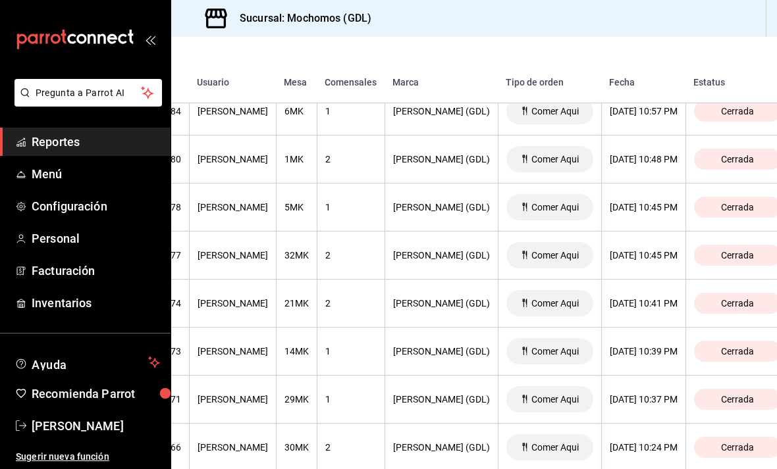
click at [365, 202] on div "1" at bounding box center [350, 207] width 51 height 11
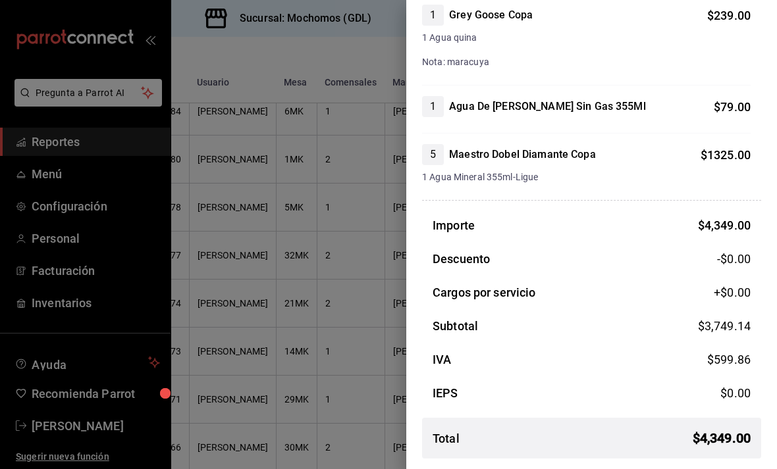
scroll to position [593, 0]
click at [333, 366] on div at bounding box center [388, 234] width 777 height 469
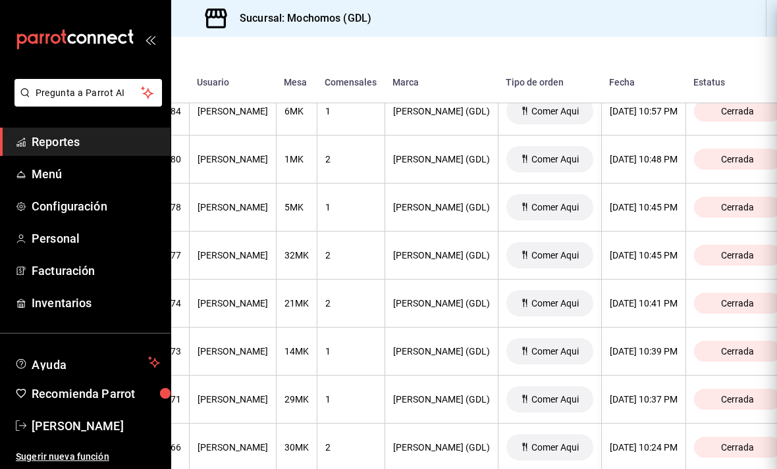
scroll to position [0, 0]
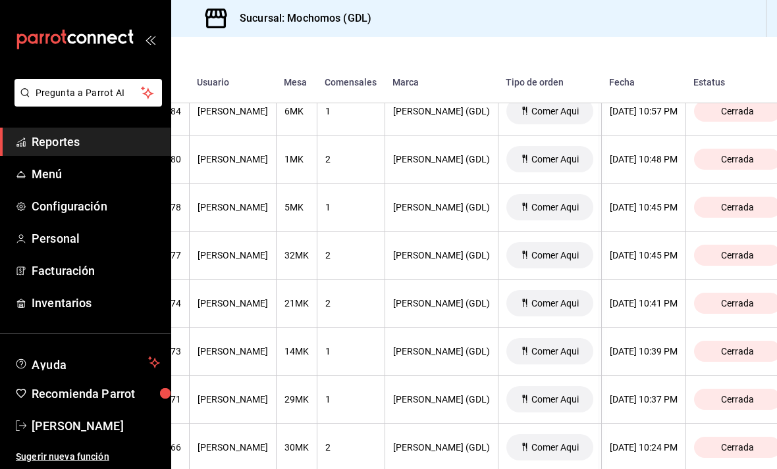
click at [355, 376] on th "1" at bounding box center [351, 400] width 68 height 48
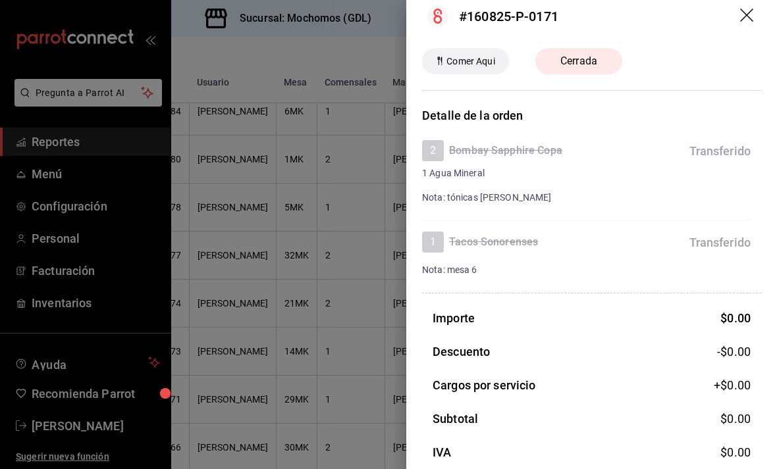
scroll to position [19, 0]
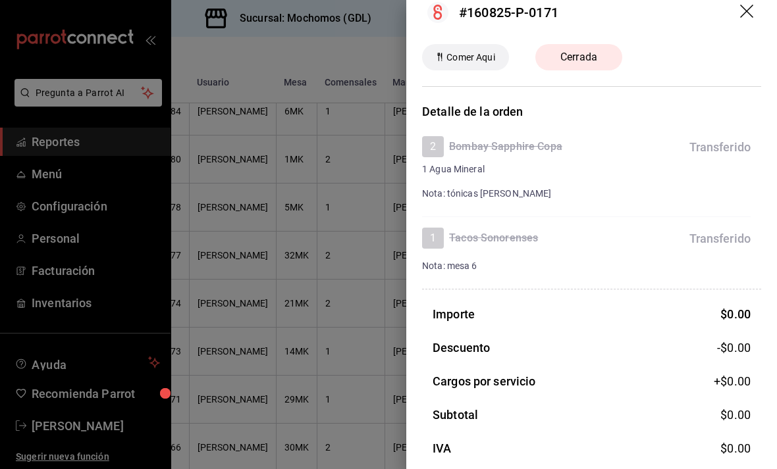
click at [336, 379] on div at bounding box center [388, 234] width 777 height 469
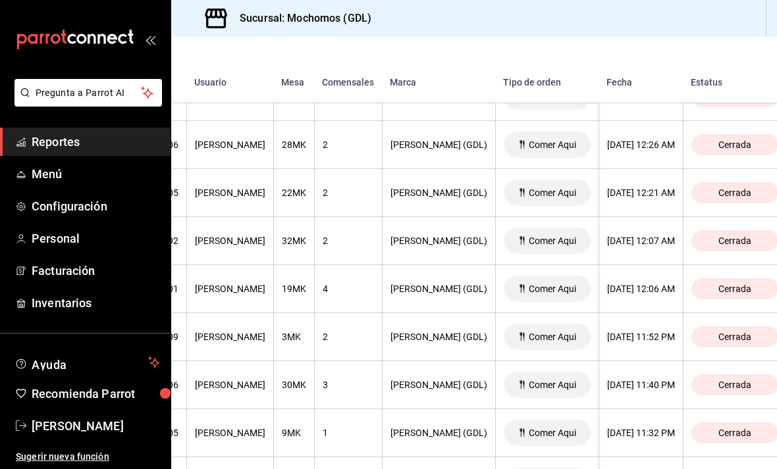
scroll to position [1149, 182]
click at [365, 284] on div "4" at bounding box center [348, 289] width 51 height 11
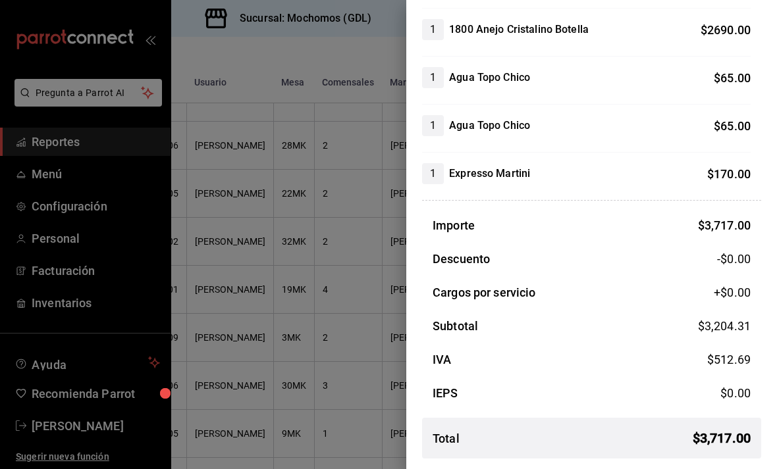
scroll to position [300, 0]
